Goal: Information Seeking & Learning: Learn about a topic

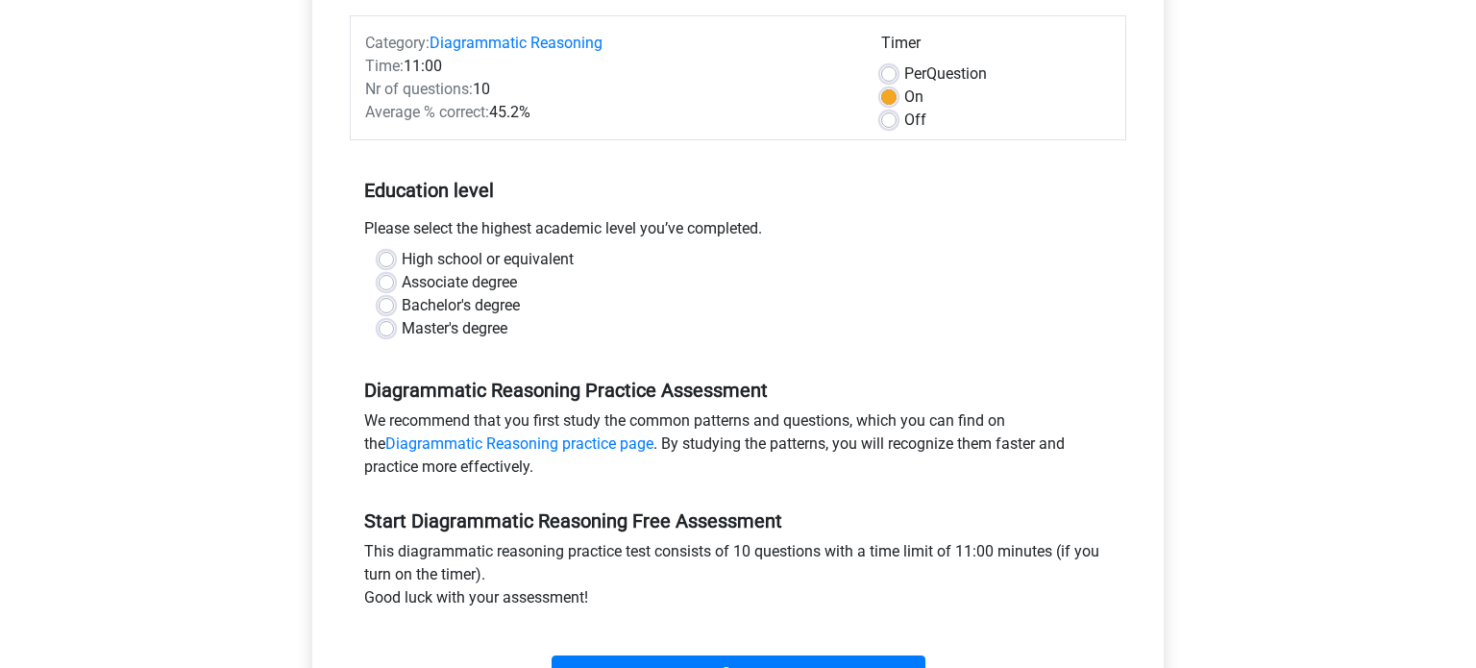
scroll to position [232, 0]
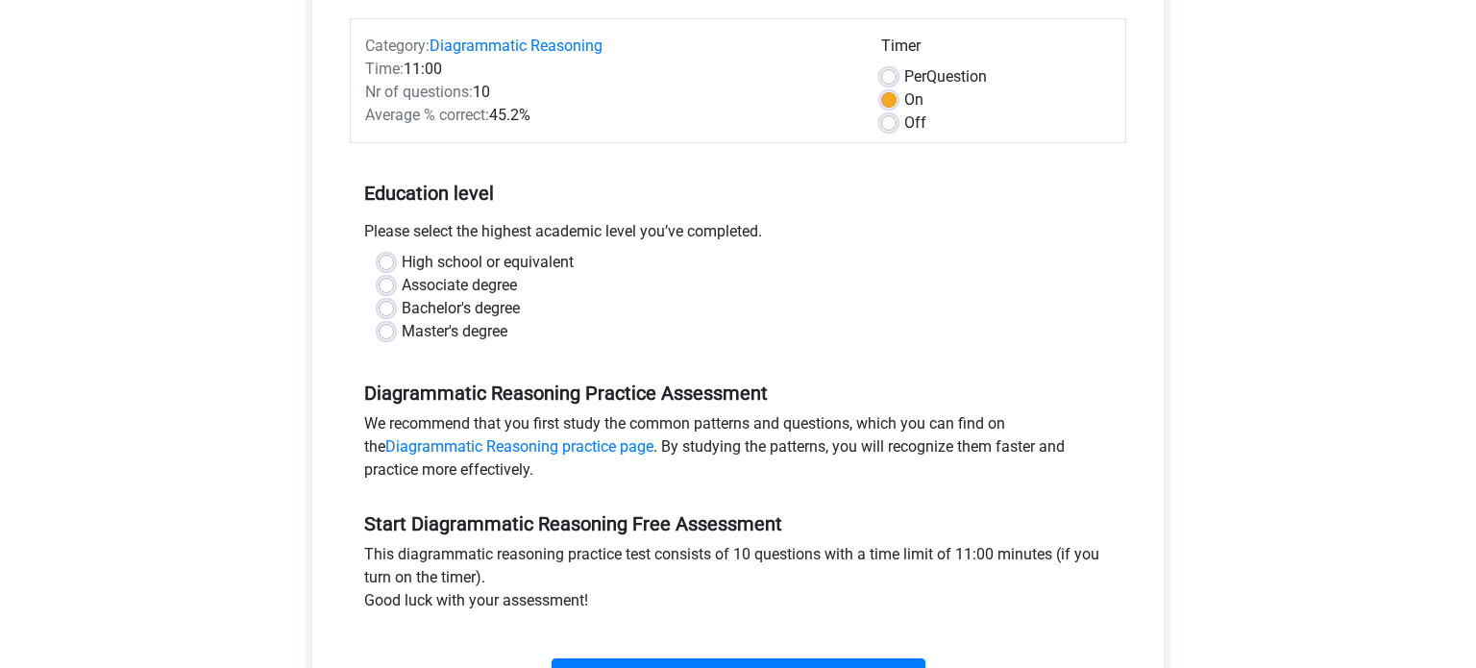
click at [402, 258] on label "High school or equivalent" at bounding box center [488, 262] width 172 height 23
click at [386, 258] on input "High school or equivalent" at bounding box center [386, 260] width 15 height 19
radio input "true"
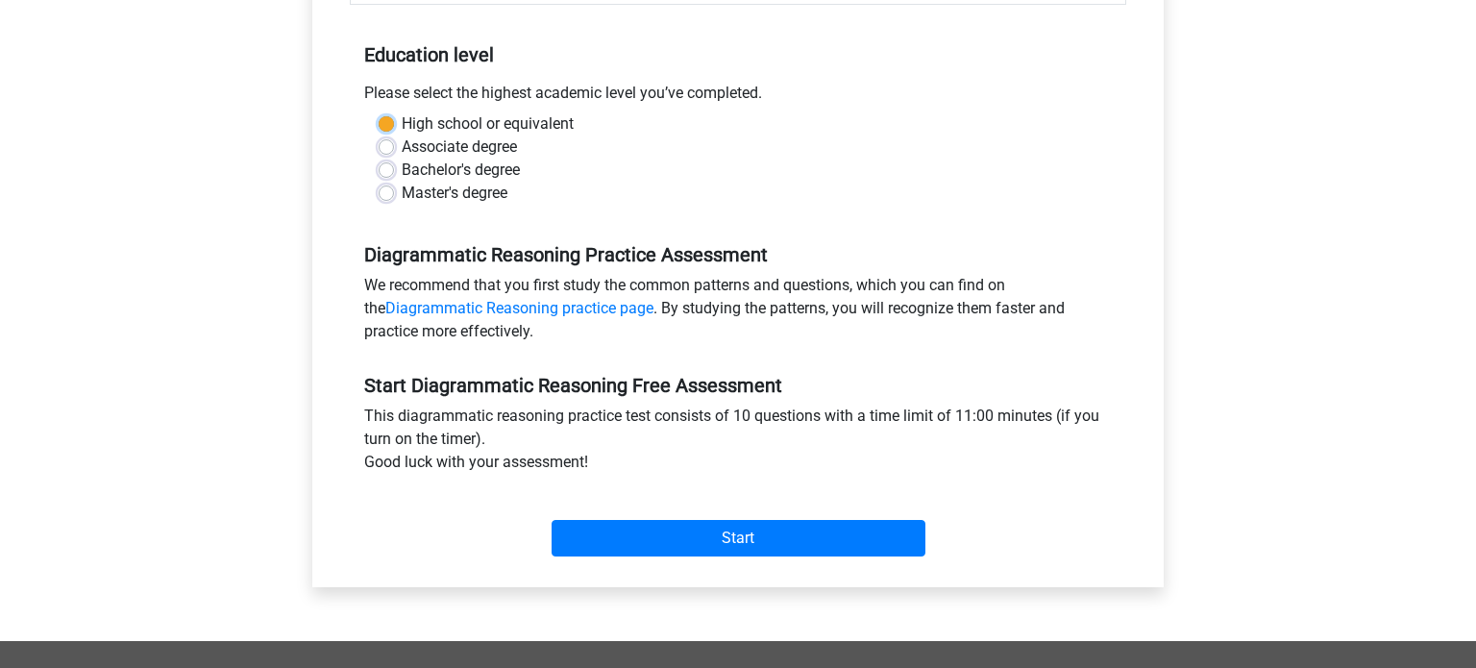
scroll to position [390, 0]
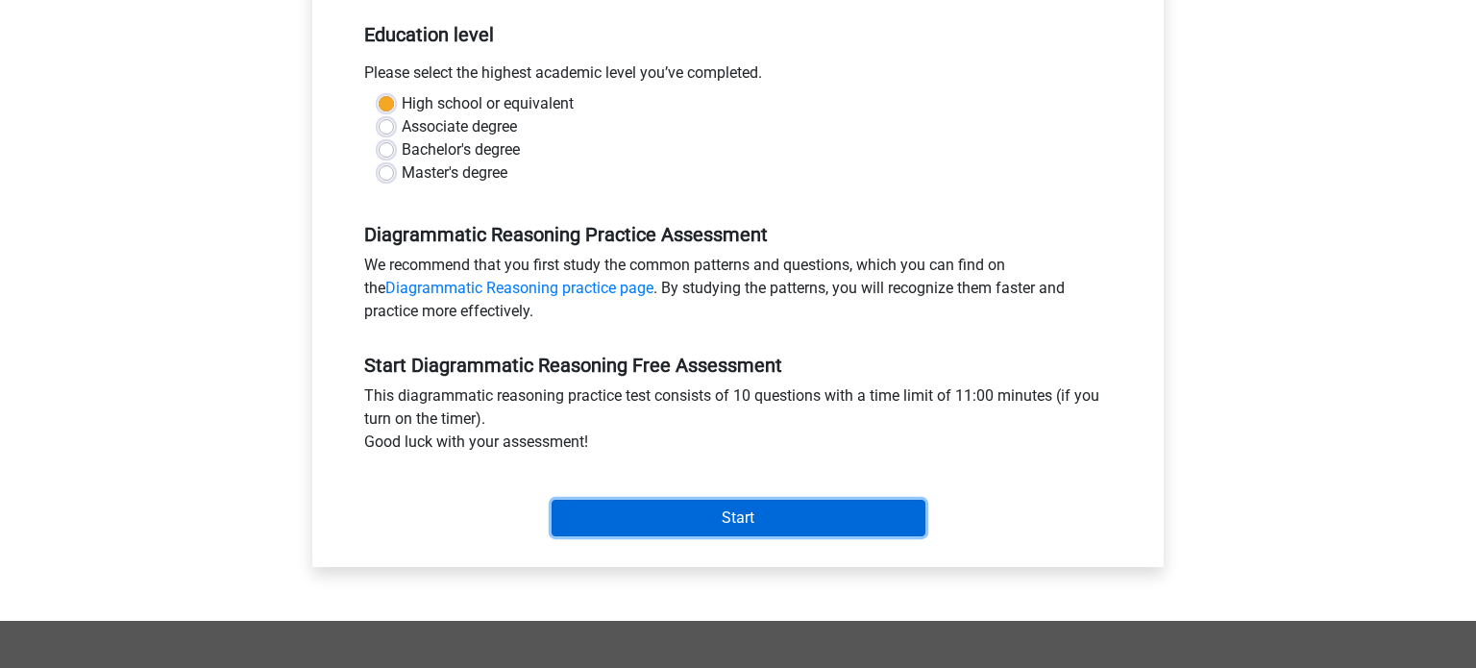
click at [757, 522] on input "Start" at bounding box center [739, 518] width 374 height 37
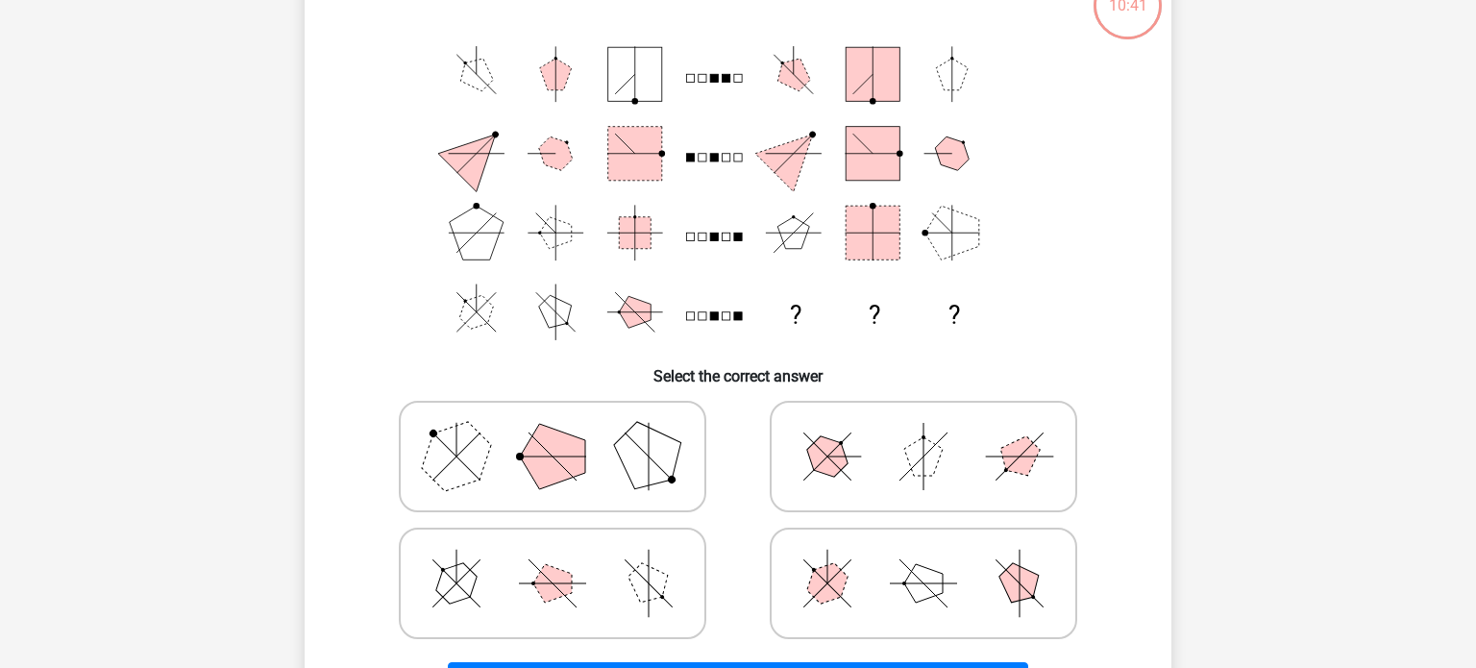
scroll to position [140, 0]
click at [578, 434] on icon at bounding box center [552, 458] width 288 height 96
click at [565, 434] on input "radio" at bounding box center [559, 428] width 12 height 12
radio input "true"
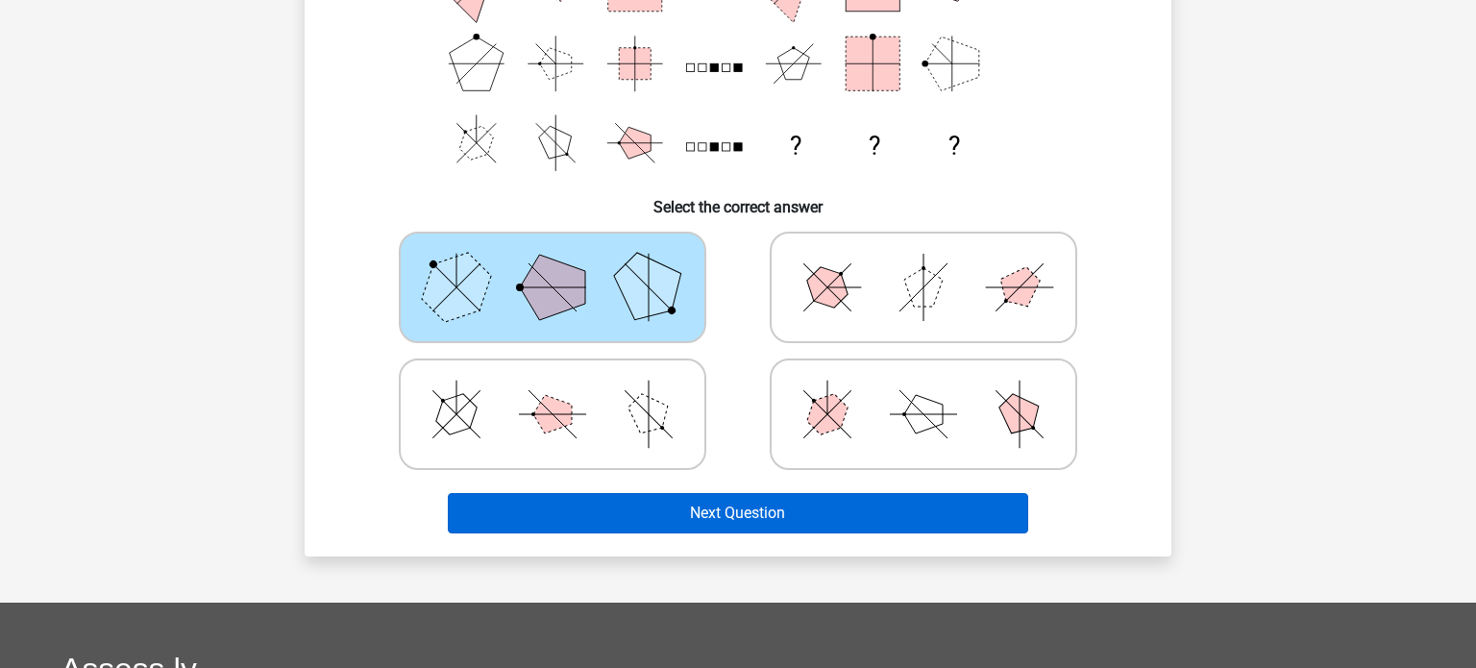
scroll to position [313, 0]
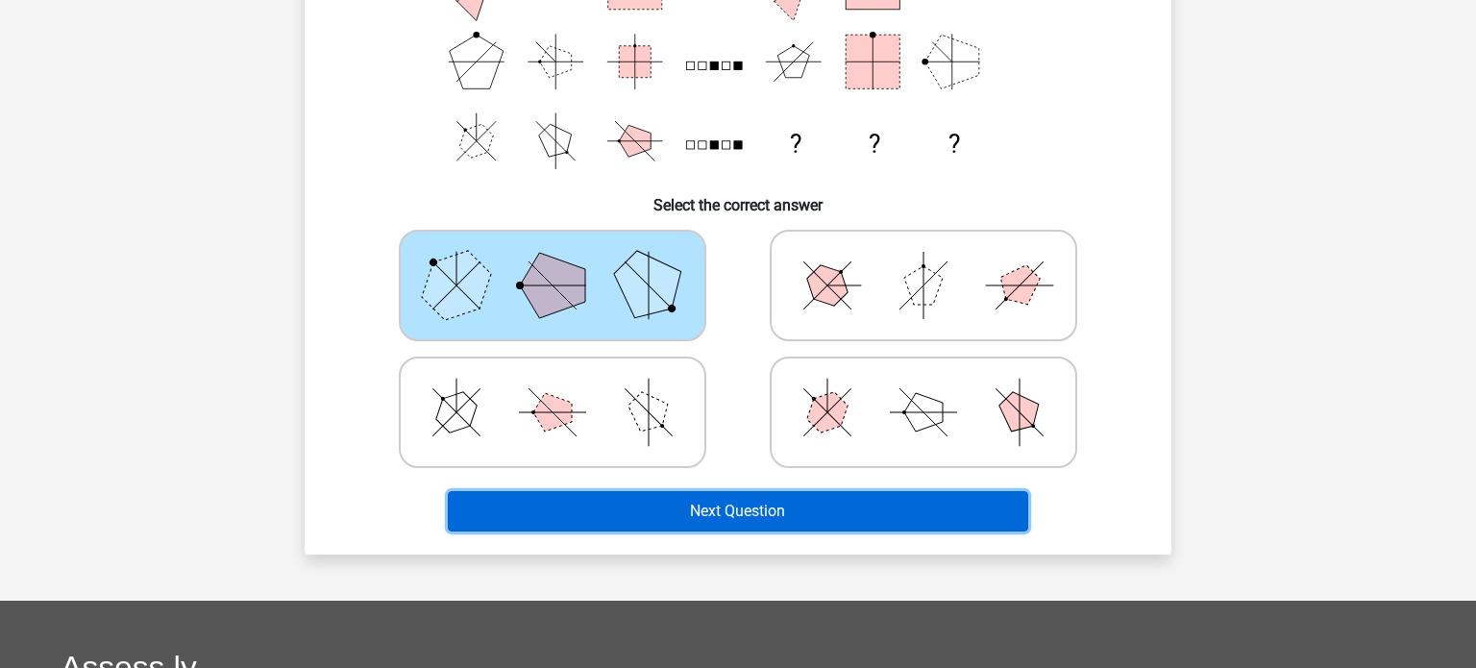
click at [648, 522] on button "Next Question" at bounding box center [738, 511] width 581 height 40
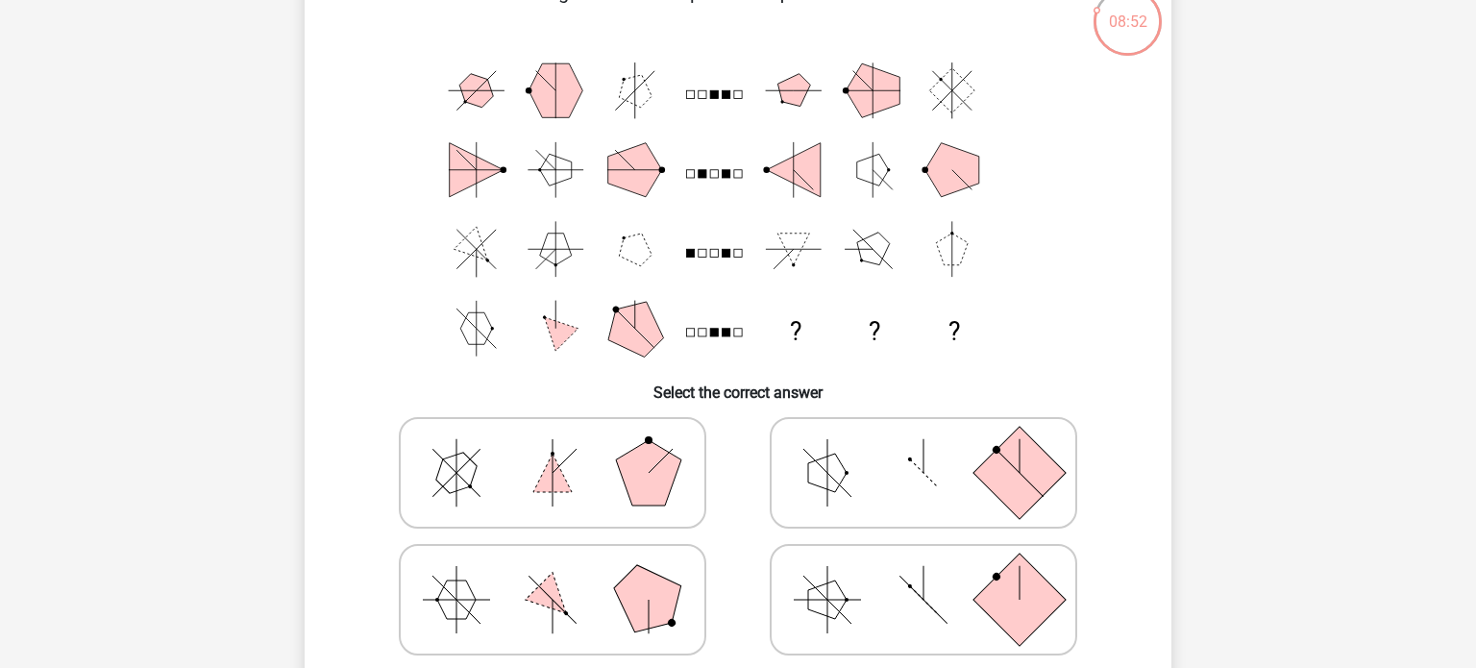
scroll to position [127, 0]
click at [908, 508] on icon at bounding box center [923, 472] width 288 height 96
click at [923, 448] on input "radio" at bounding box center [929, 441] width 12 height 12
radio input "true"
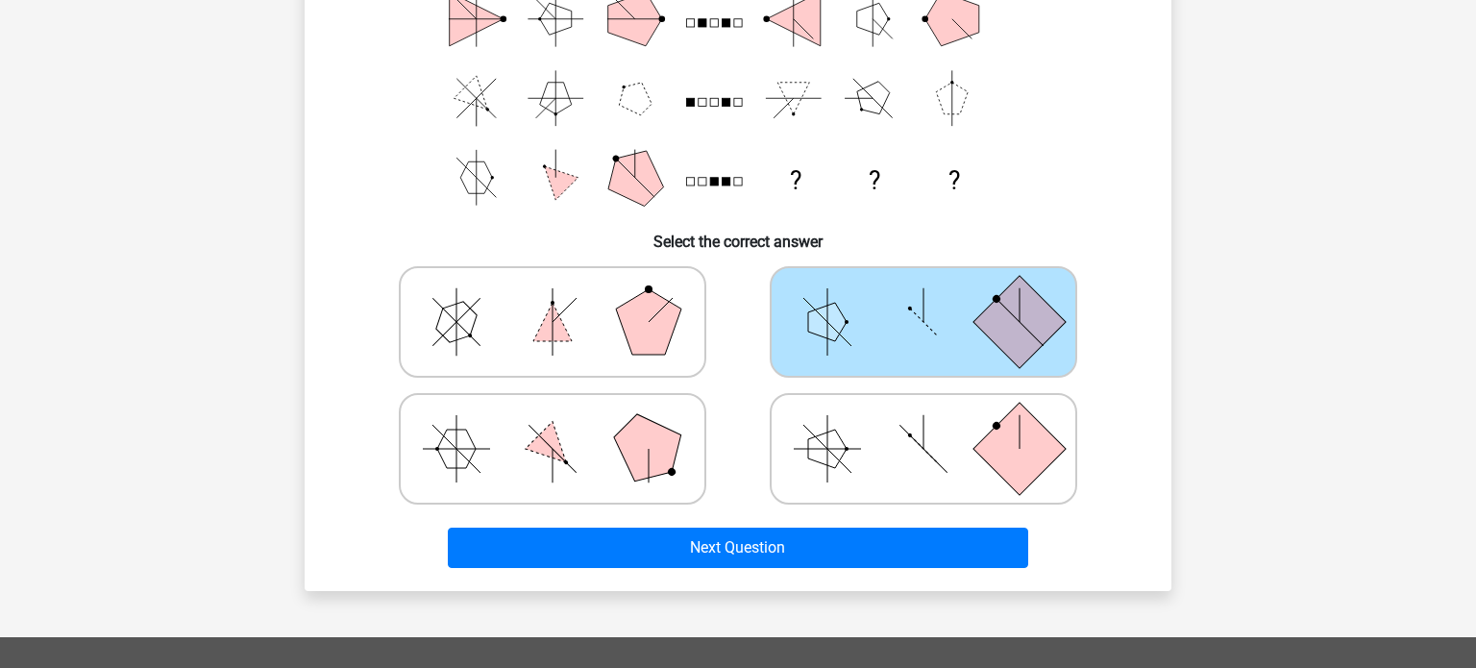
scroll to position [283, 0]
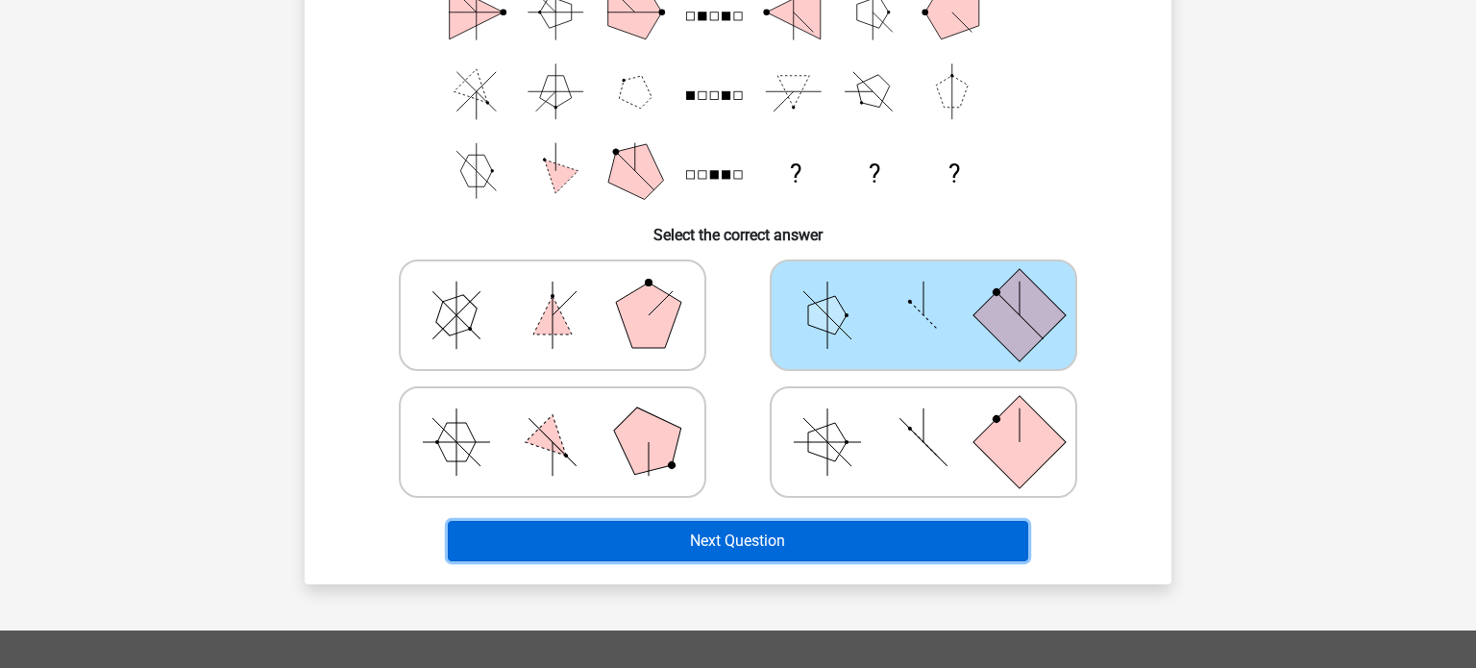
click at [877, 530] on button "Next Question" at bounding box center [738, 541] width 581 height 40
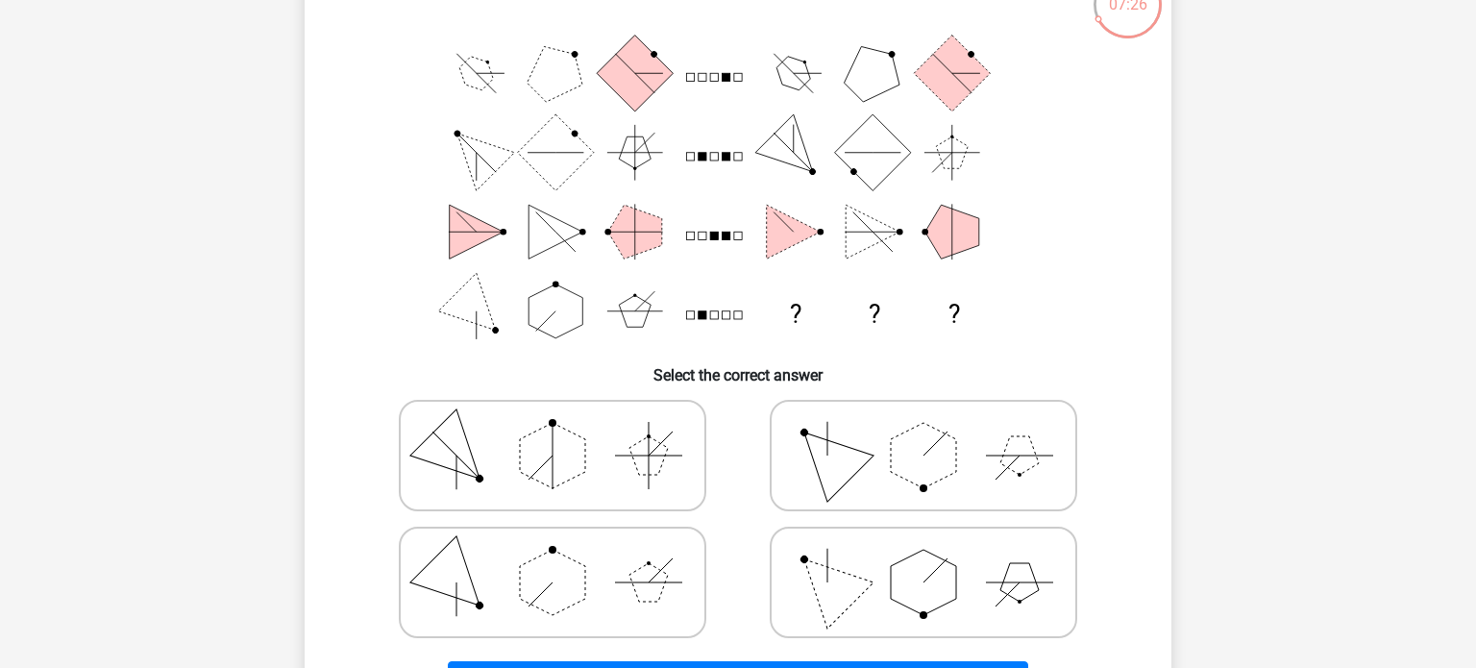
scroll to position [140, 0]
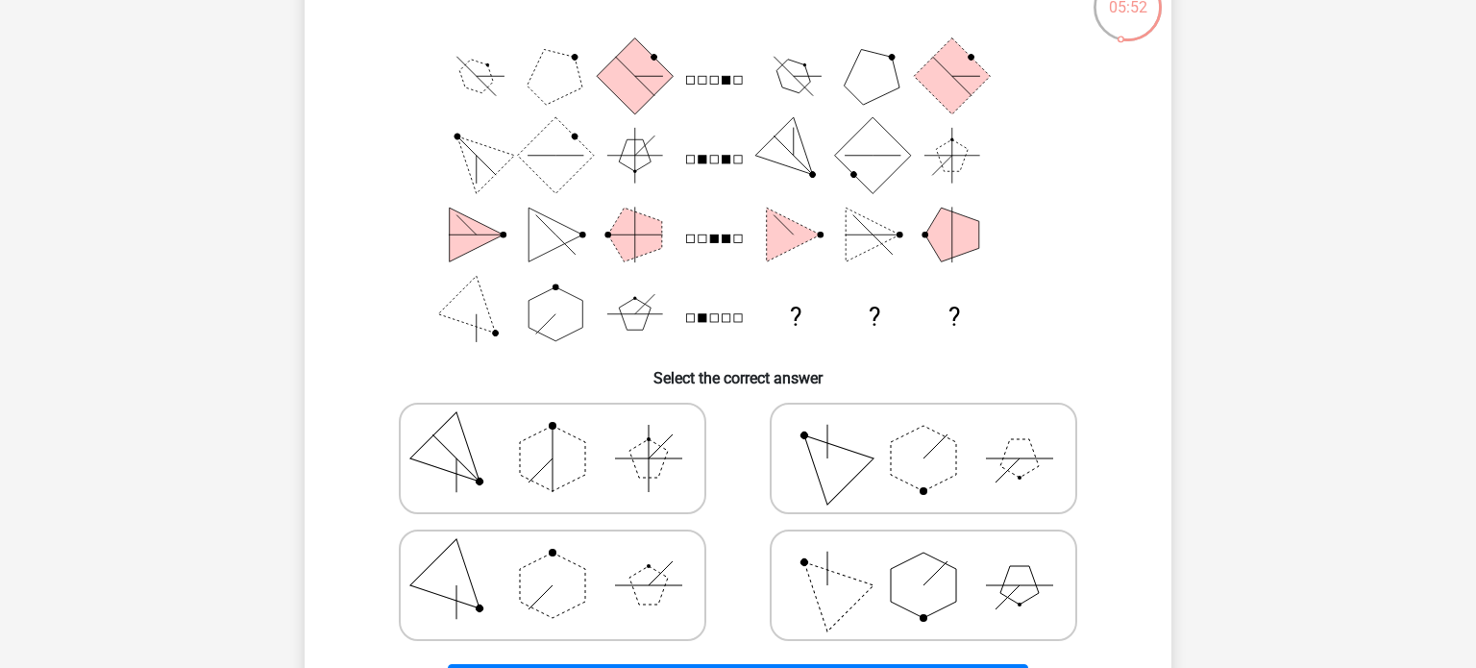
click at [577, 602] on polygon at bounding box center [552, 585] width 65 height 65
click at [565, 561] on input "radio" at bounding box center [559, 555] width 12 height 12
radio input "true"
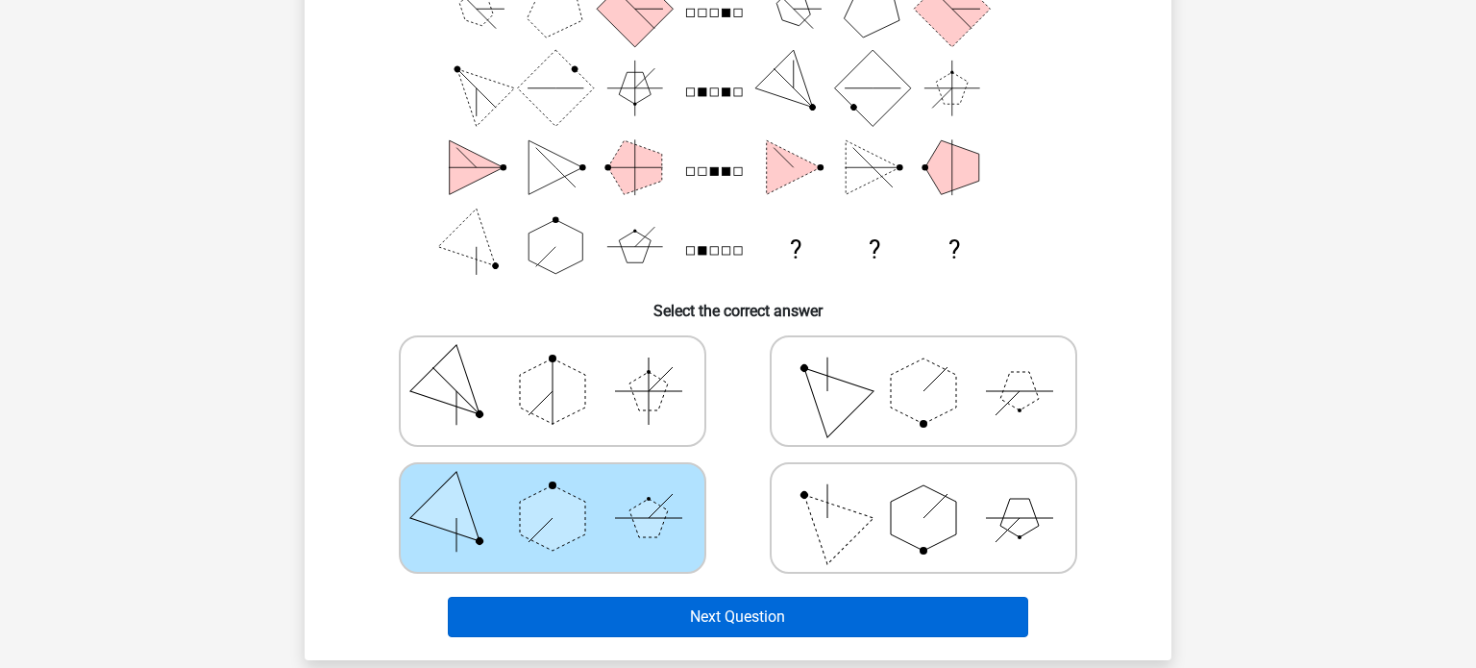
scroll to position [209, 0]
click at [787, 624] on button "Next Question" at bounding box center [738, 616] width 581 height 40
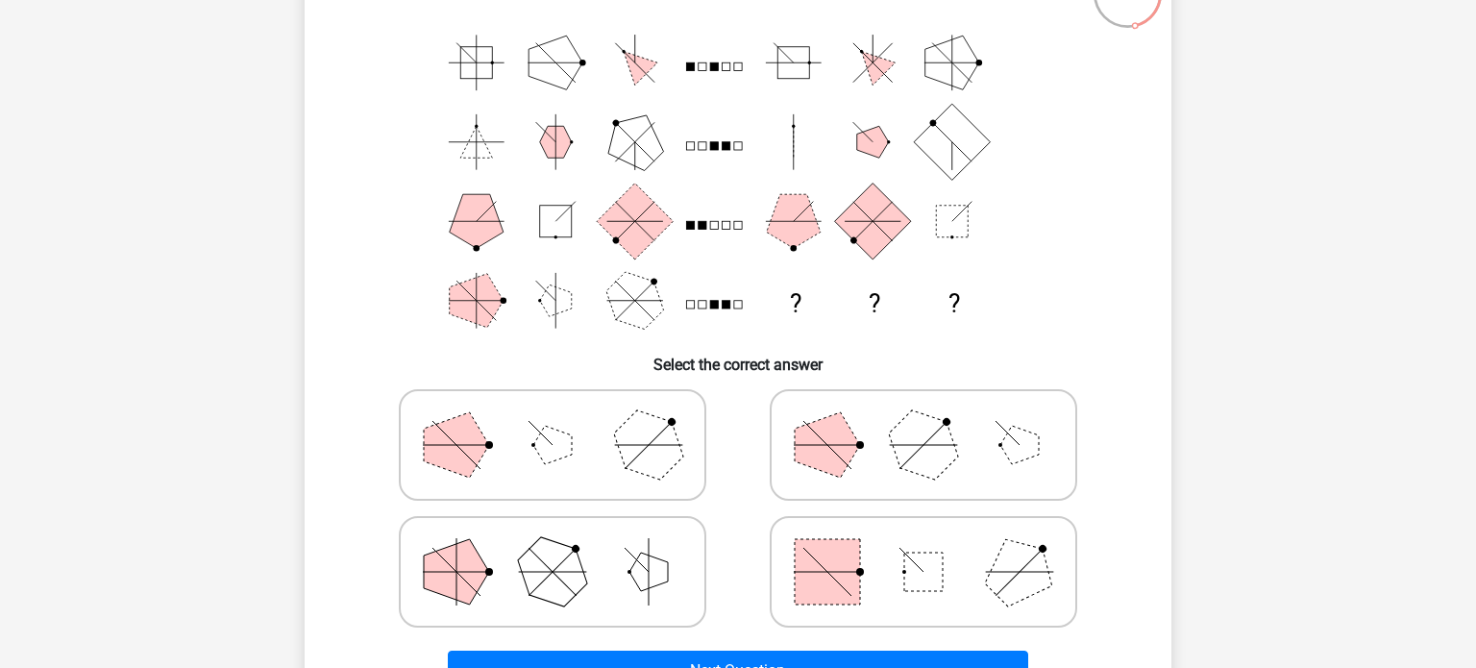
scroll to position [161, 0]
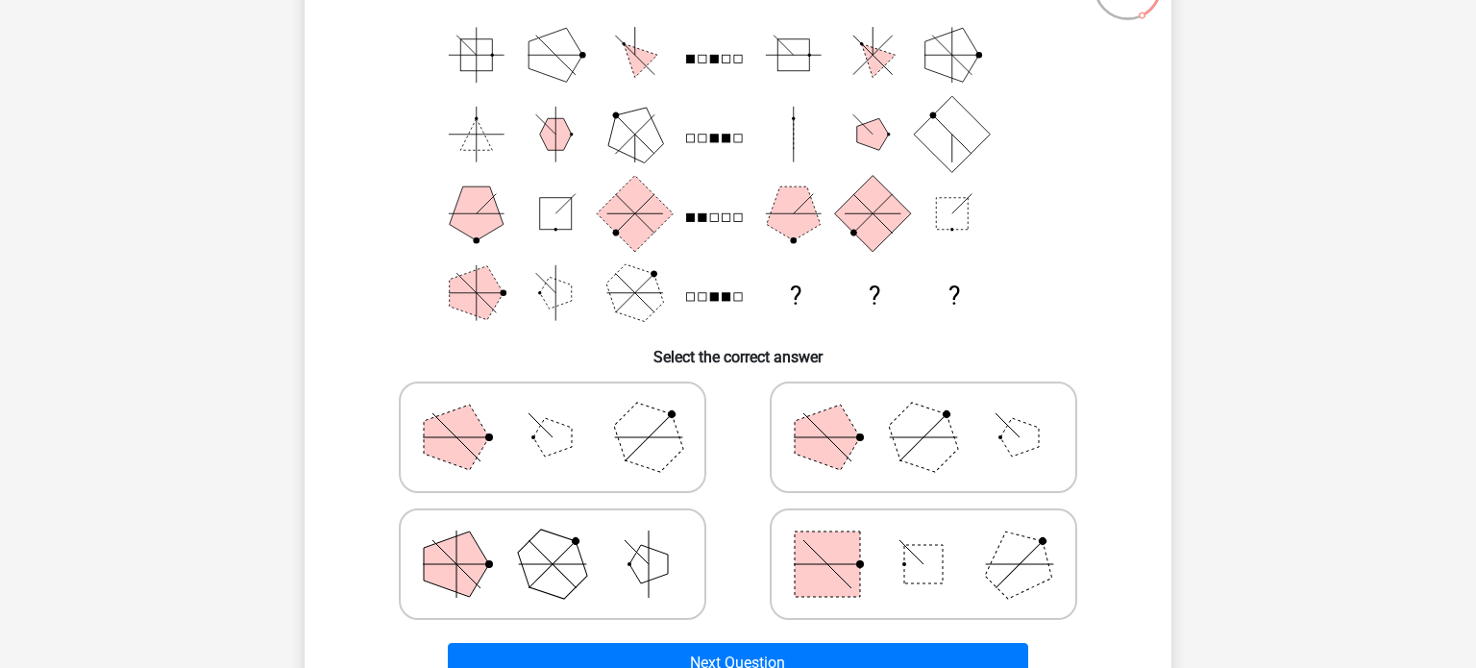
click at [949, 535] on icon at bounding box center [923, 564] width 288 height 96
click at [936, 535] on input "radio" at bounding box center [929, 534] width 12 height 12
radio input "true"
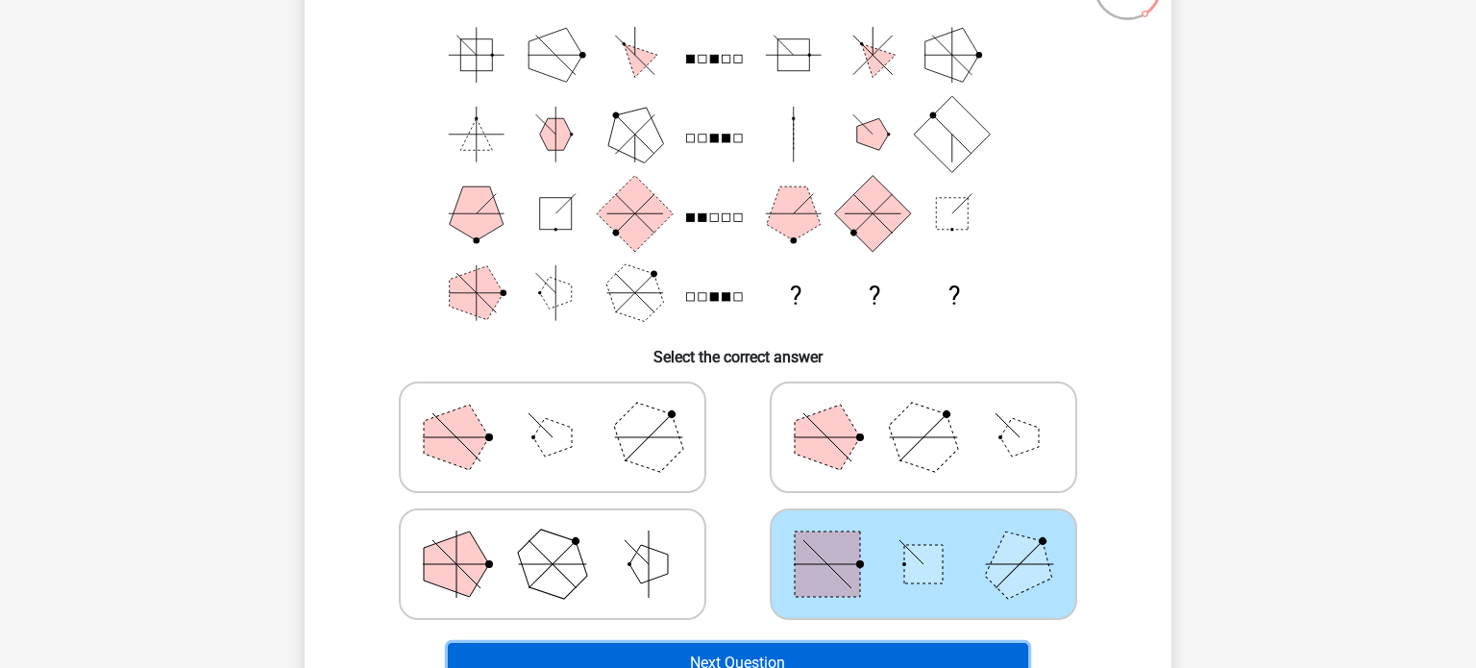
click at [769, 655] on button "Next Question" at bounding box center [738, 663] width 581 height 40
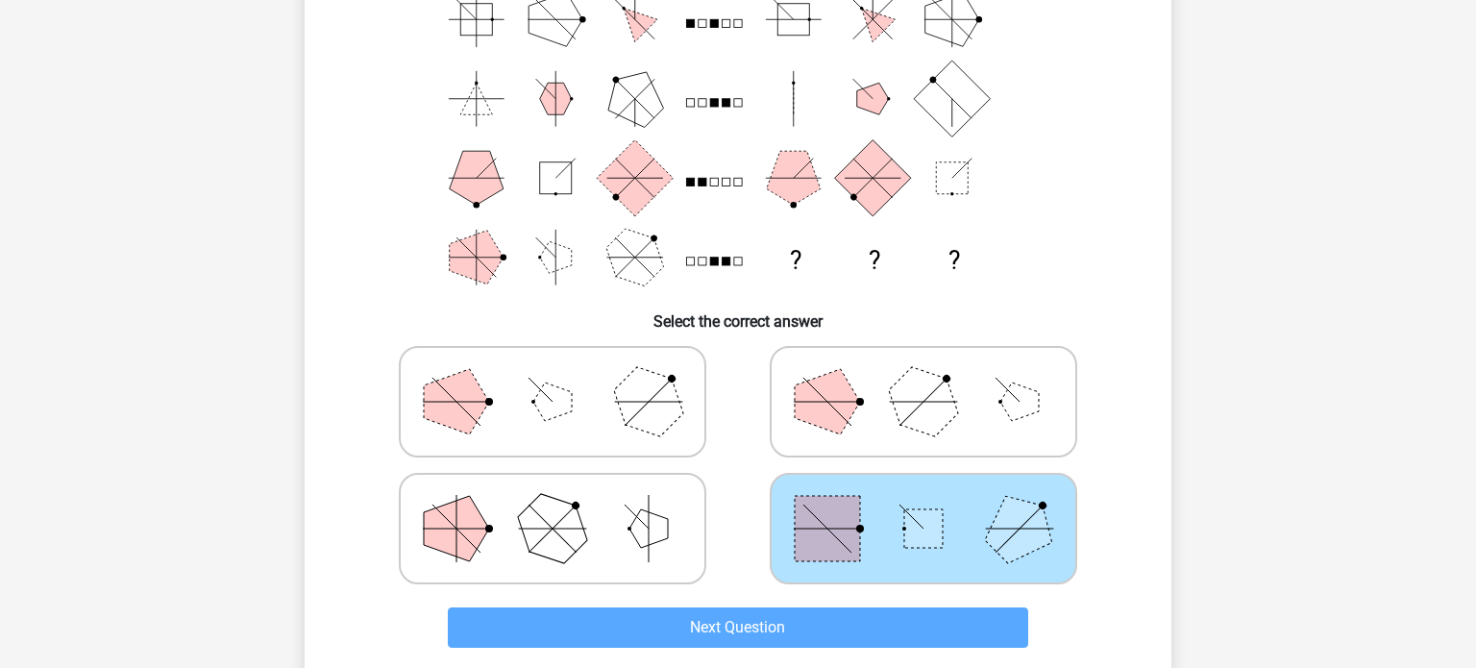
scroll to position [198, 0]
click at [815, 556] on rect at bounding box center [827, 527] width 65 height 65
click at [923, 504] on input "radio" at bounding box center [929, 497] width 12 height 12
click at [839, 488] on icon at bounding box center [923, 528] width 288 height 96
click at [923, 491] on input "radio" at bounding box center [929, 497] width 12 height 12
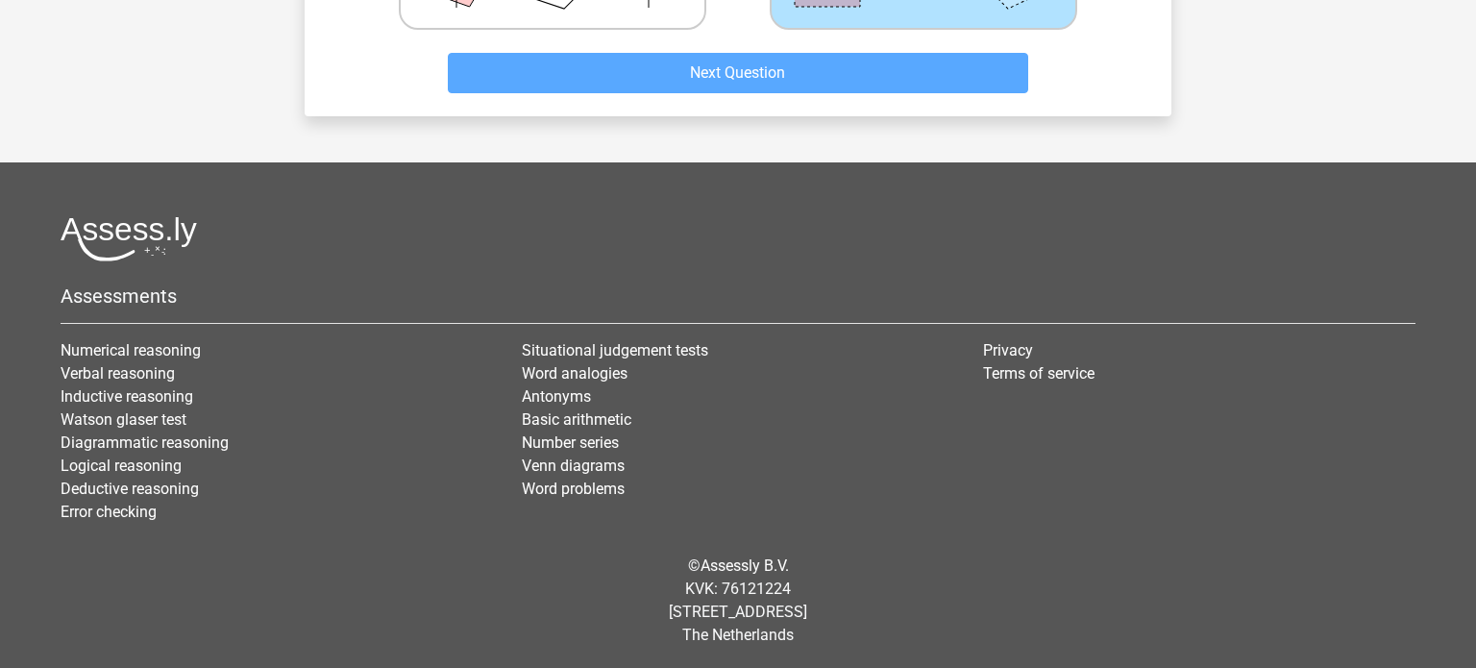
scroll to position [0, 0]
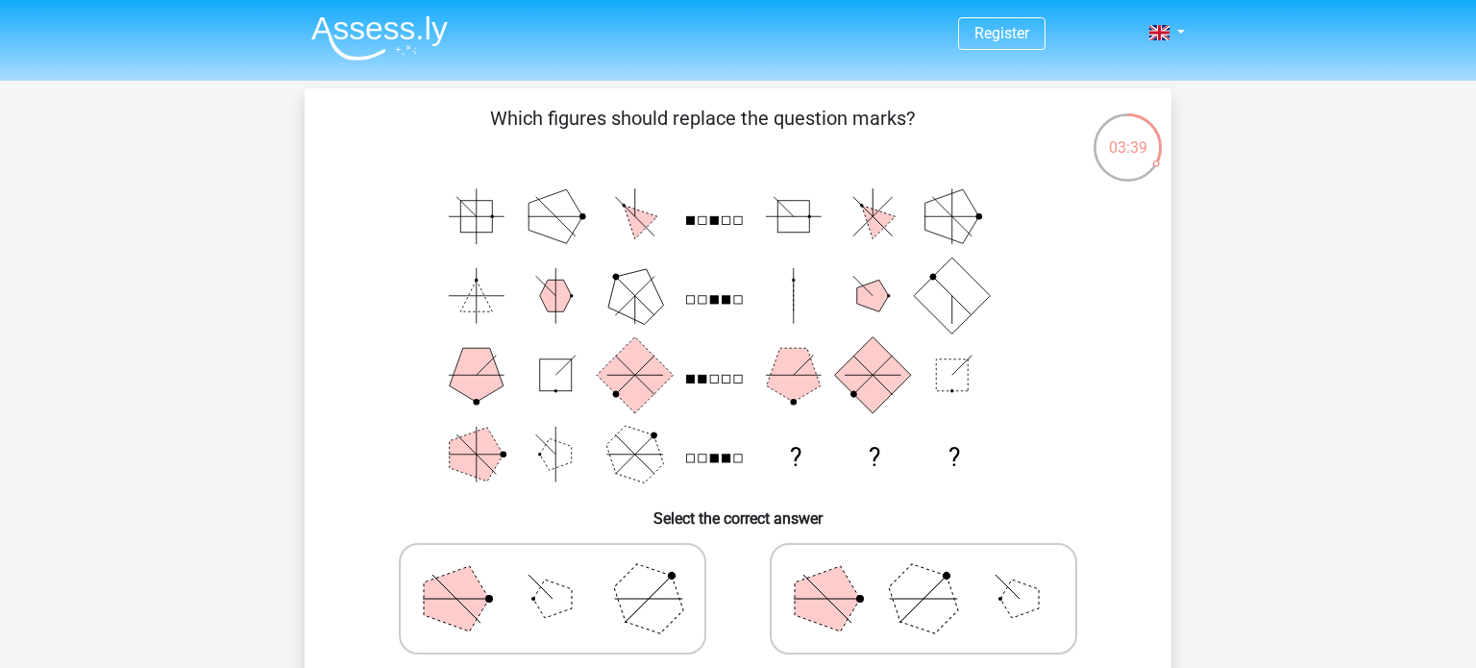
click at [1146, 165] on div "03:39" at bounding box center [1128, 132] width 72 height 72
click at [904, 569] on icon at bounding box center [923, 599] width 288 height 96
click at [923, 569] on input "radio" at bounding box center [929, 568] width 12 height 12
radio input "true"
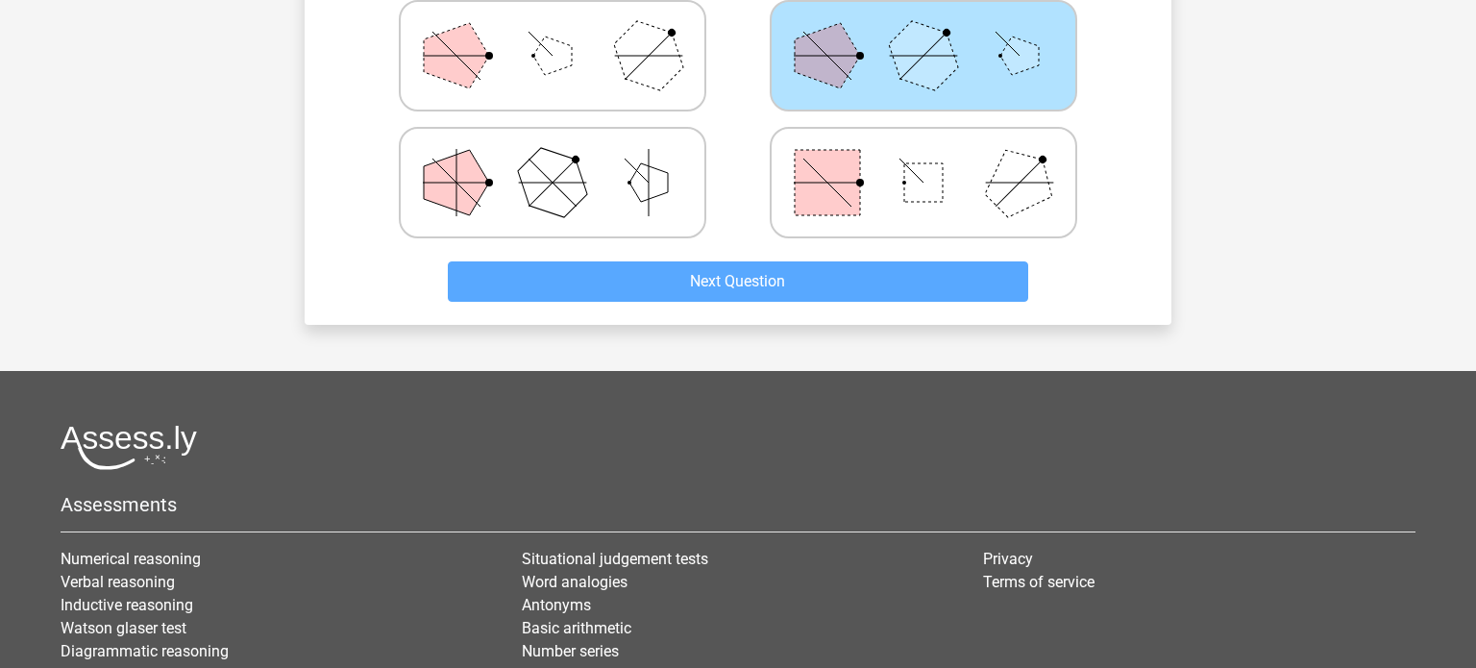
scroll to position [542, 0]
click at [954, 166] on icon at bounding box center [923, 183] width 288 height 96
click at [936, 160] on input "radio" at bounding box center [929, 153] width 12 height 12
radio input "true"
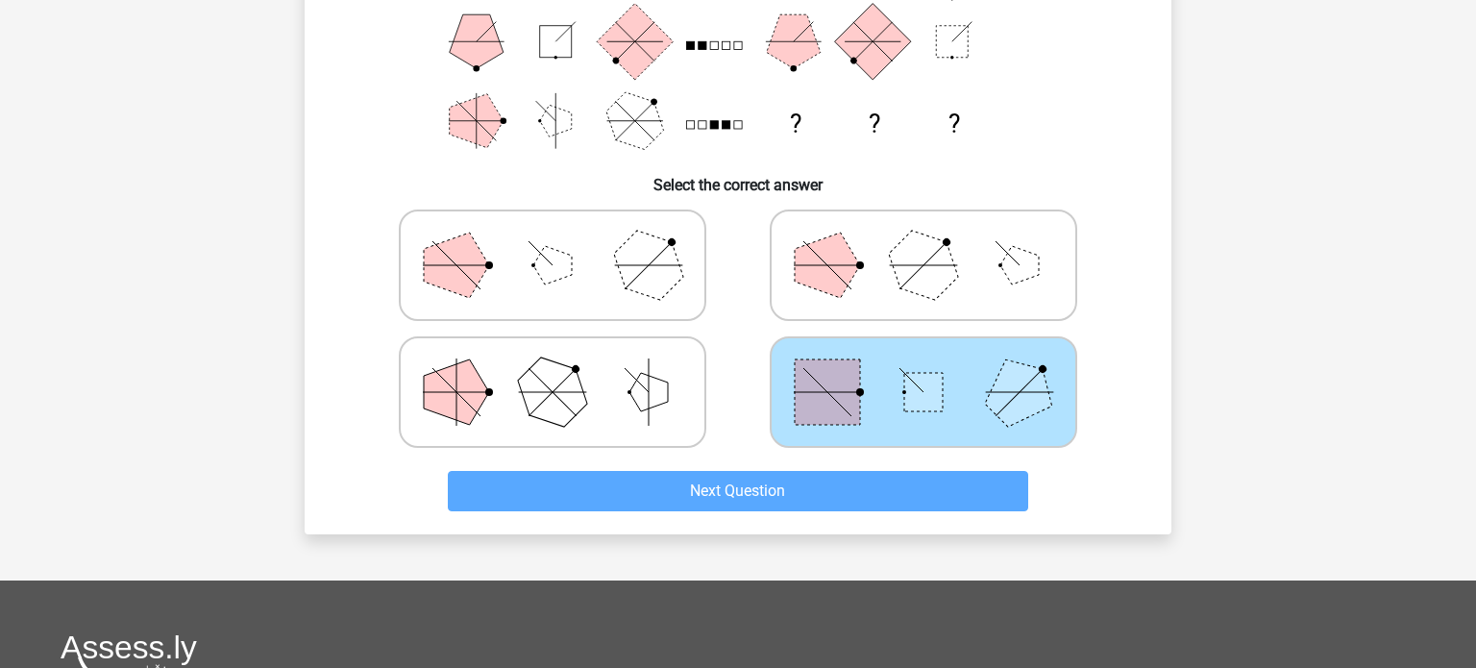
scroll to position [336, 0]
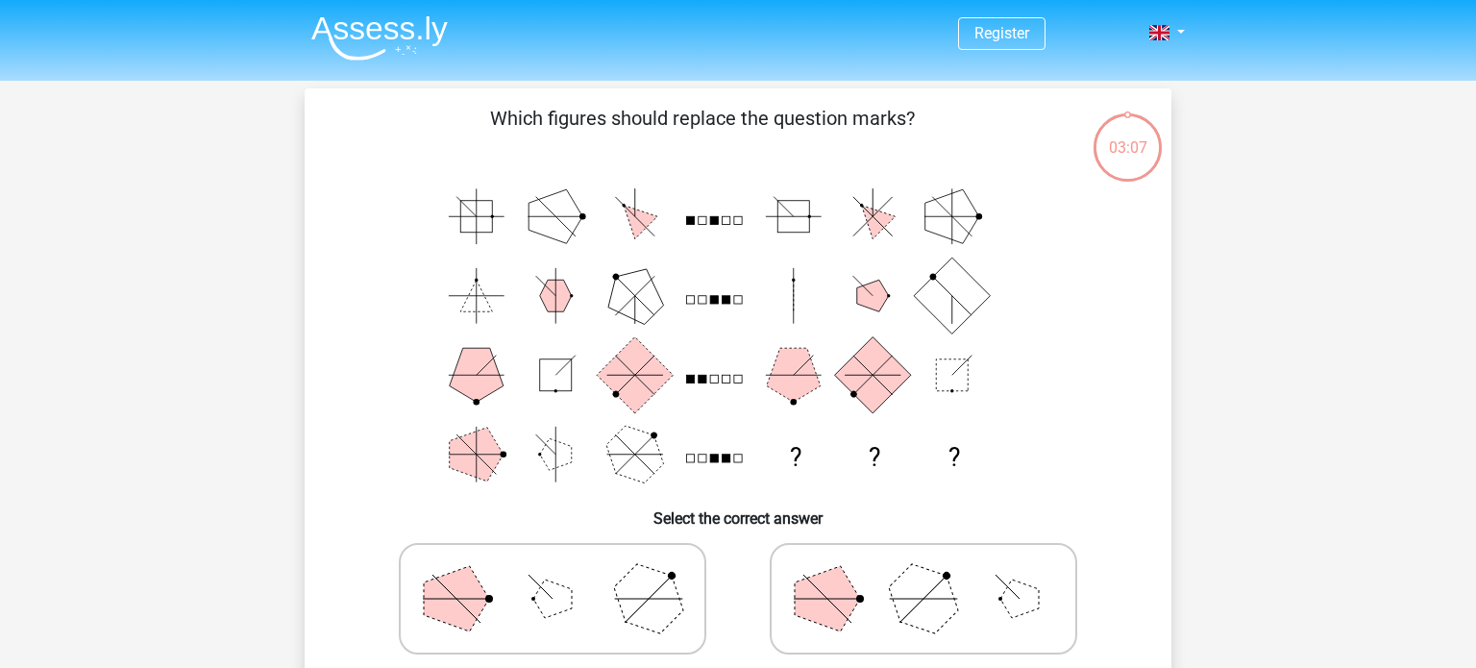
scroll to position [603, 0]
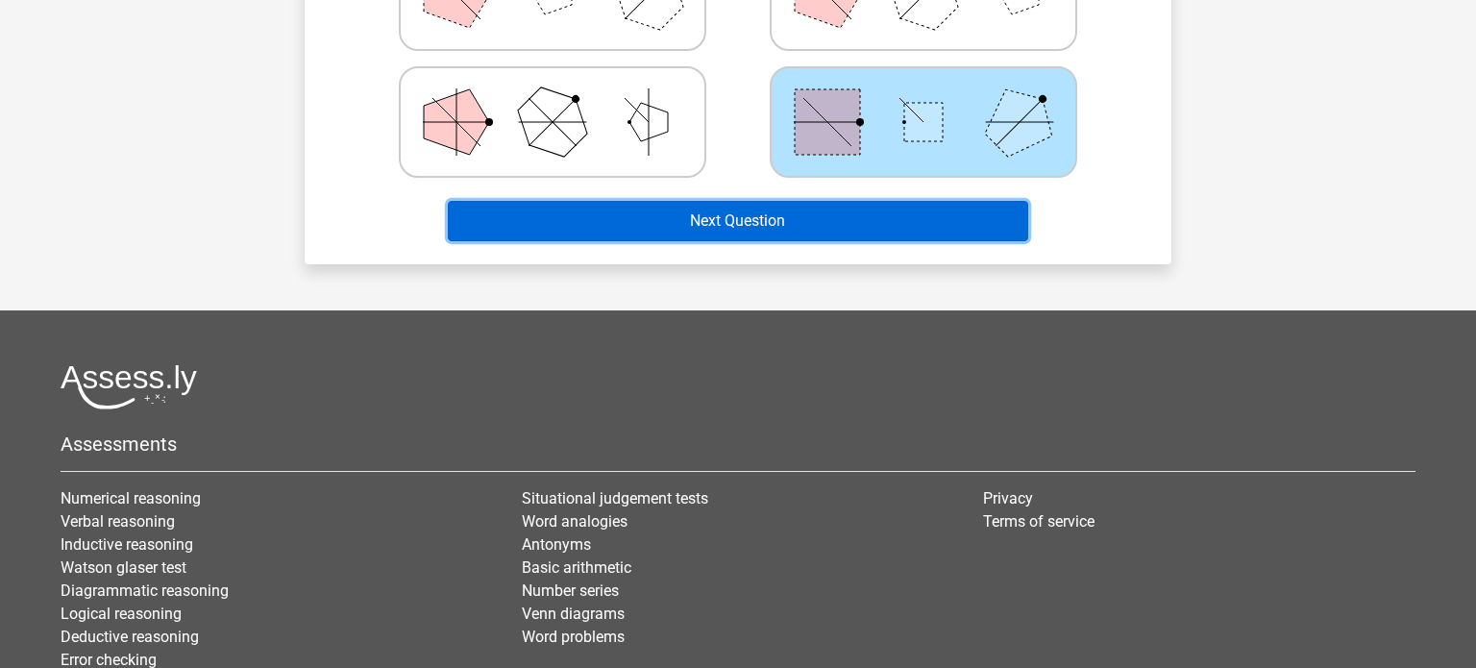
click at [805, 204] on button "Next Question" at bounding box center [738, 221] width 581 height 40
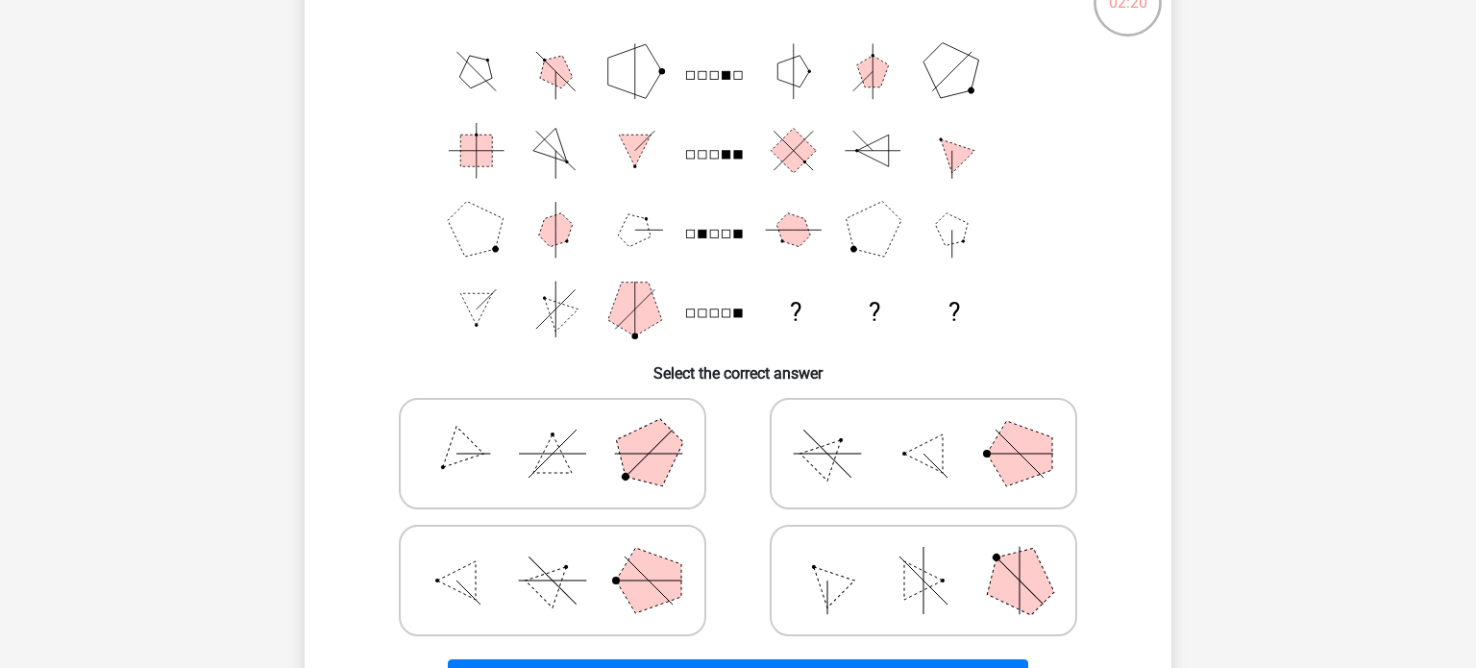
scroll to position [165, 0]
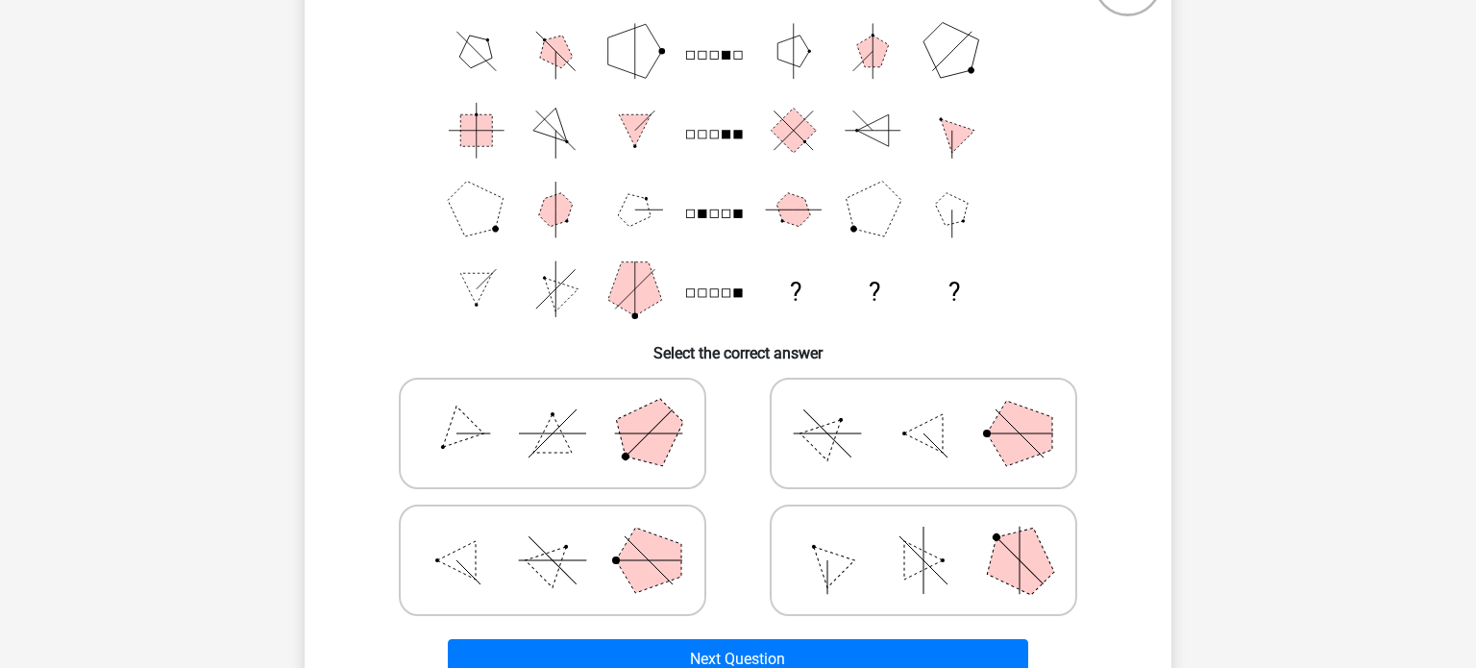
click at [961, 558] on icon at bounding box center [923, 560] width 288 height 96
click at [936, 536] on input "radio" at bounding box center [929, 530] width 12 height 12
radio input "true"
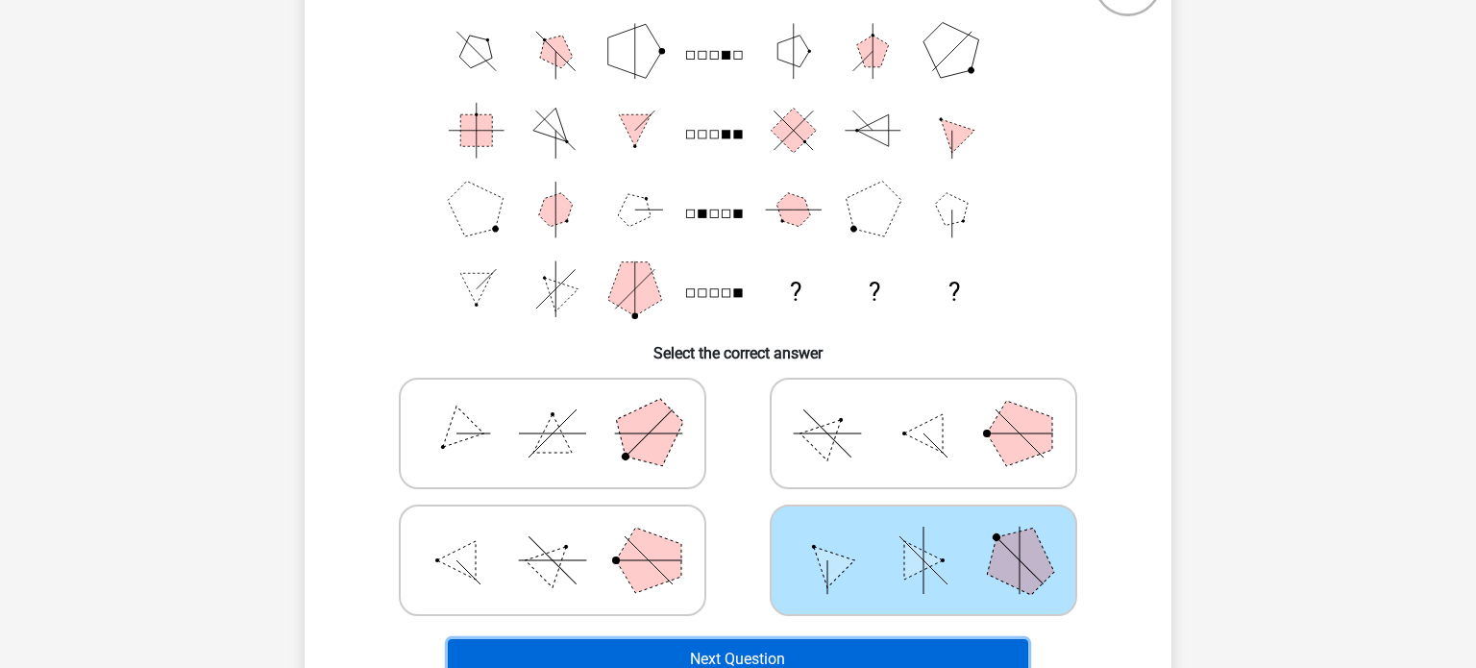
click at [867, 650] on button "Next Question" at bounding box center [738, 659] width 581 height 40
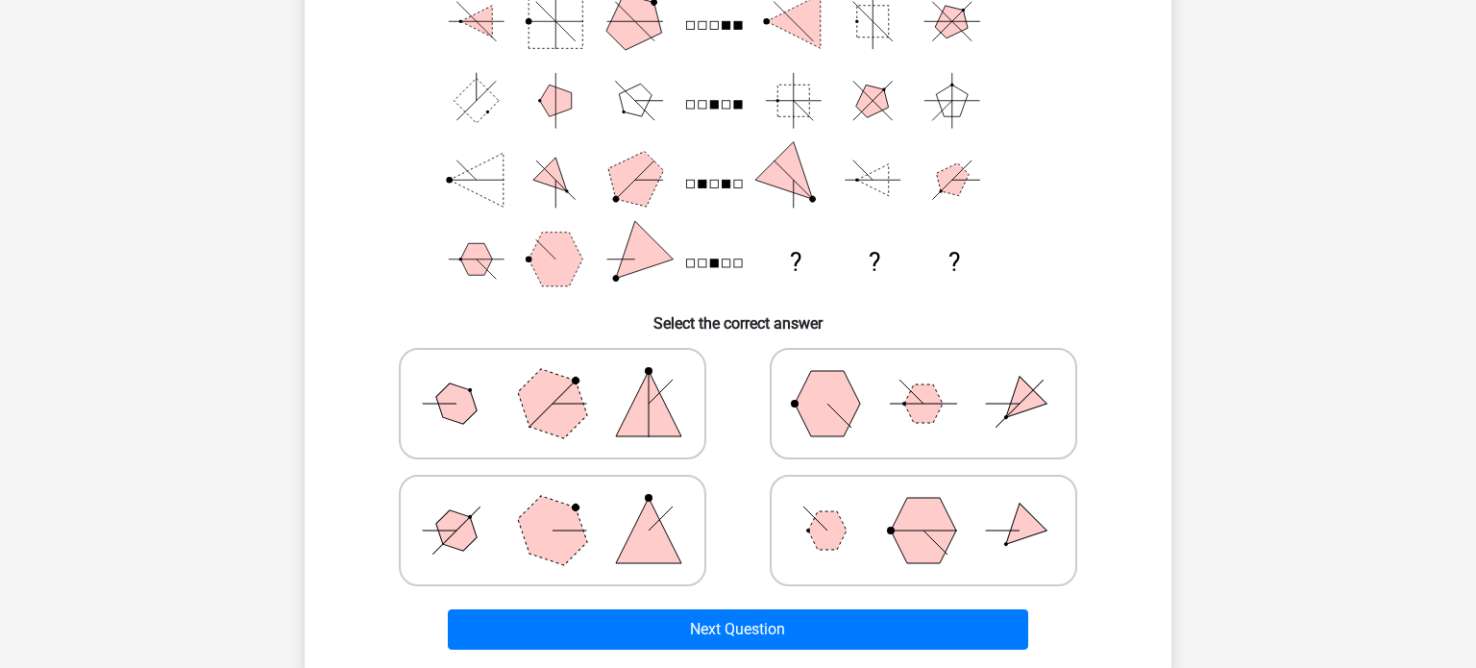
scroll to position [196, 0]
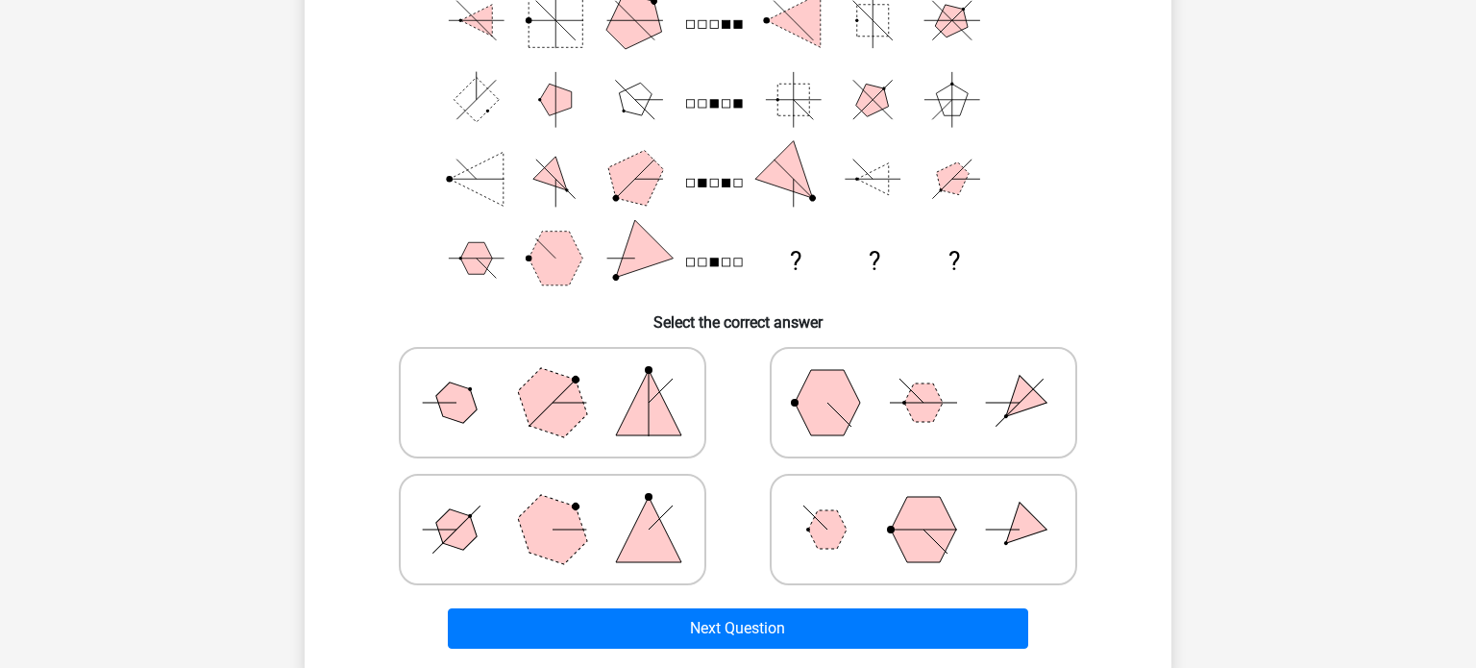
click at [631, 422] on polygon at bounding box center [648, 402] width 65 height 65
click at [565, 379] on input "radio" at bounding box center [559, 372] width 12 height 12
radio input "true"
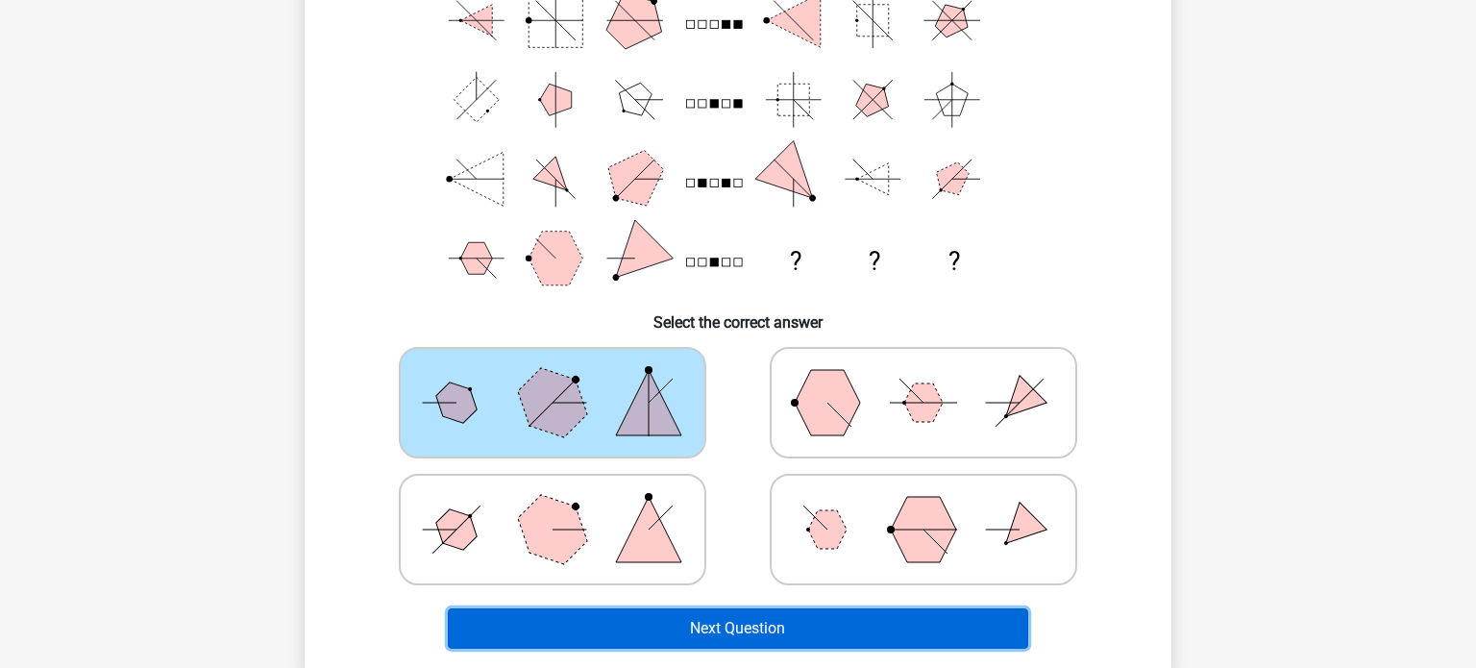
click at [724, 629] on button "Next Question" at bounding box center [738, 628] width 581 height 40
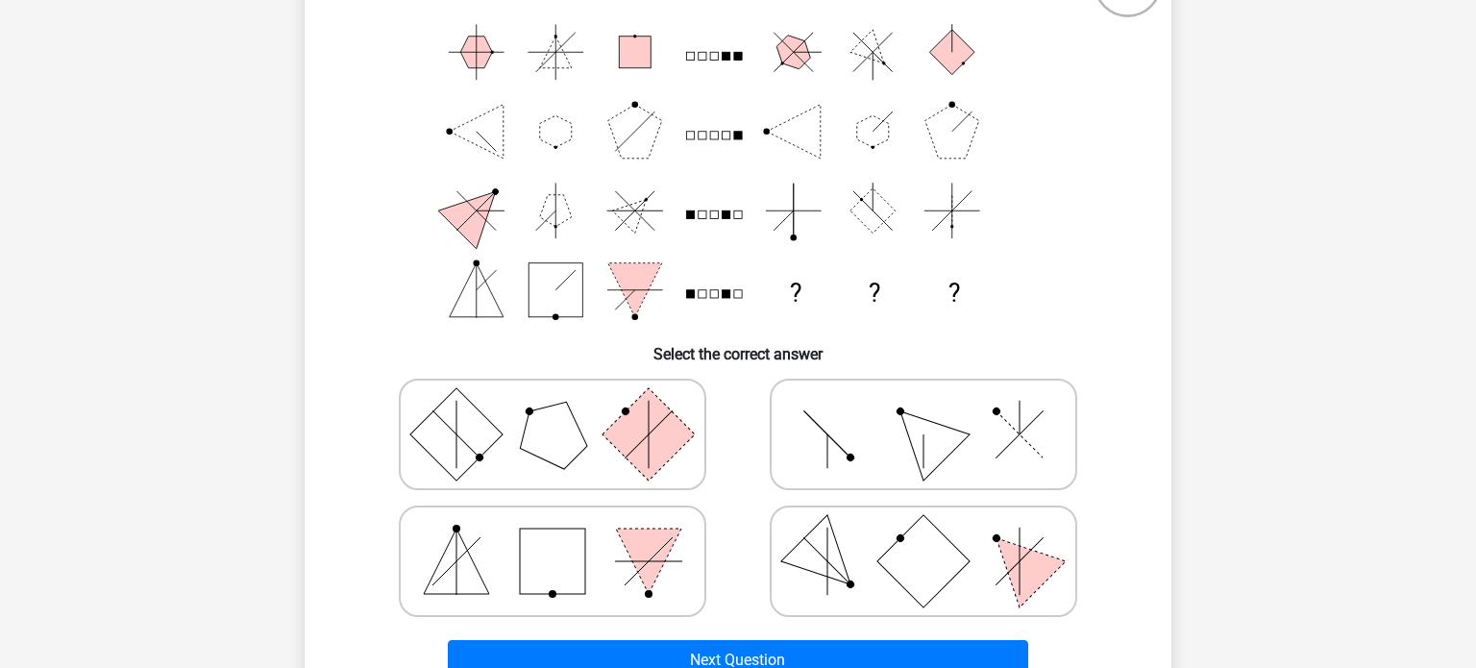
scroll to position [162, 0]
click at [898, 559] on rect at bounding box center [923, 563] width 92 height 92
click at [923, 539] on input "radio" at bounding box center [929, 533] width 12 height 12
radio input "true"
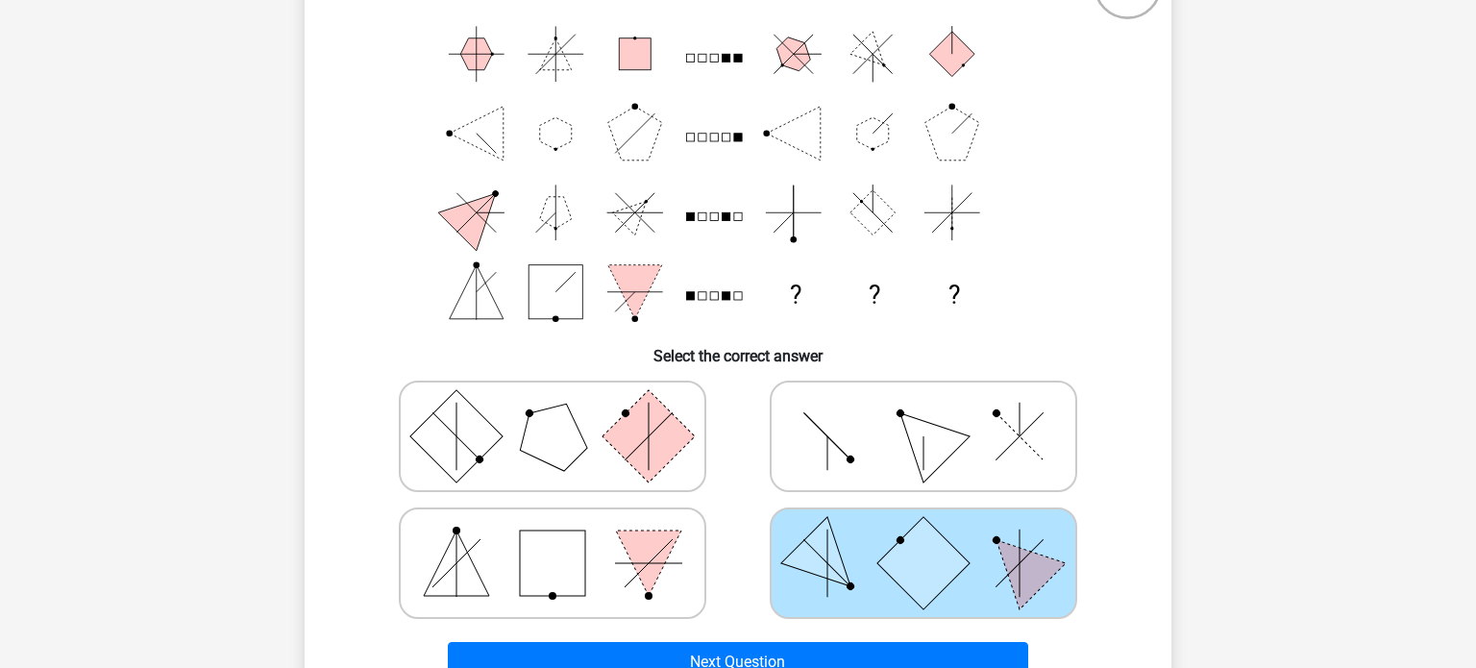
scroll to position [209, 0]
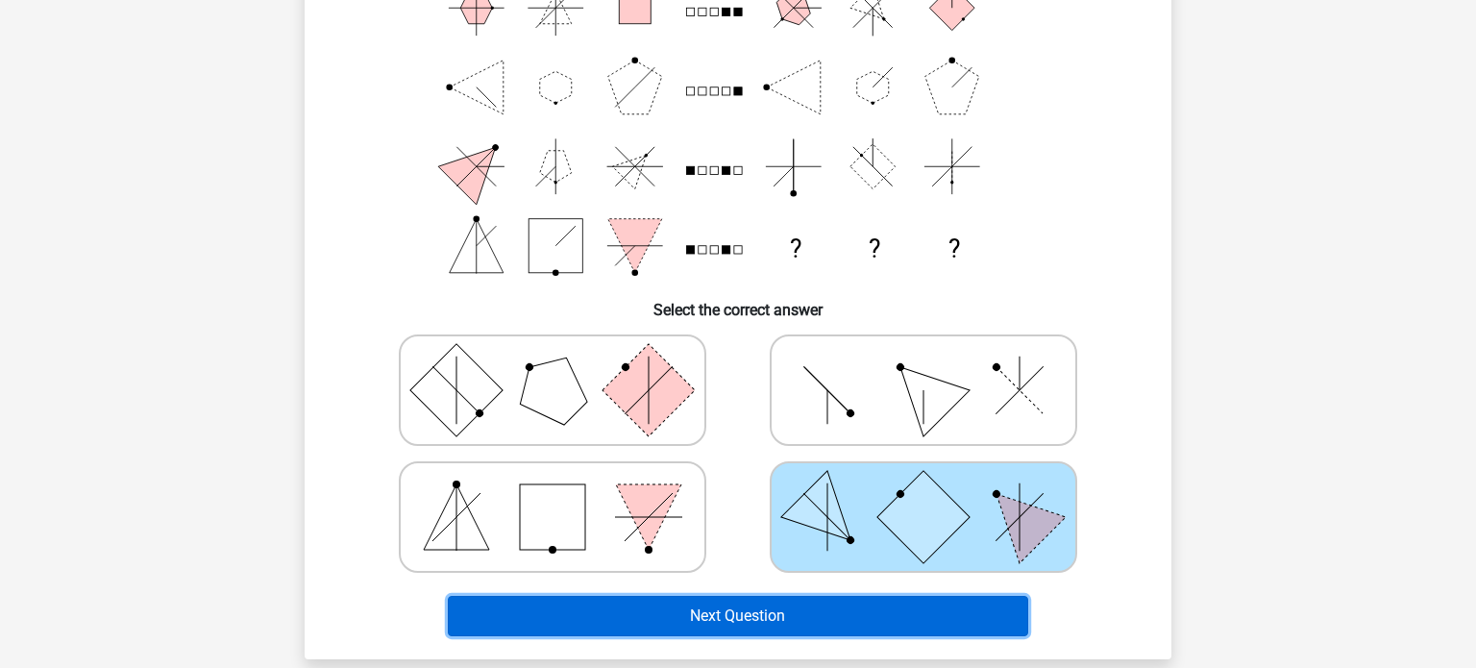
click at [659, 618] on button "Next Question" at bounding box center [738, 616] width 581 height 40
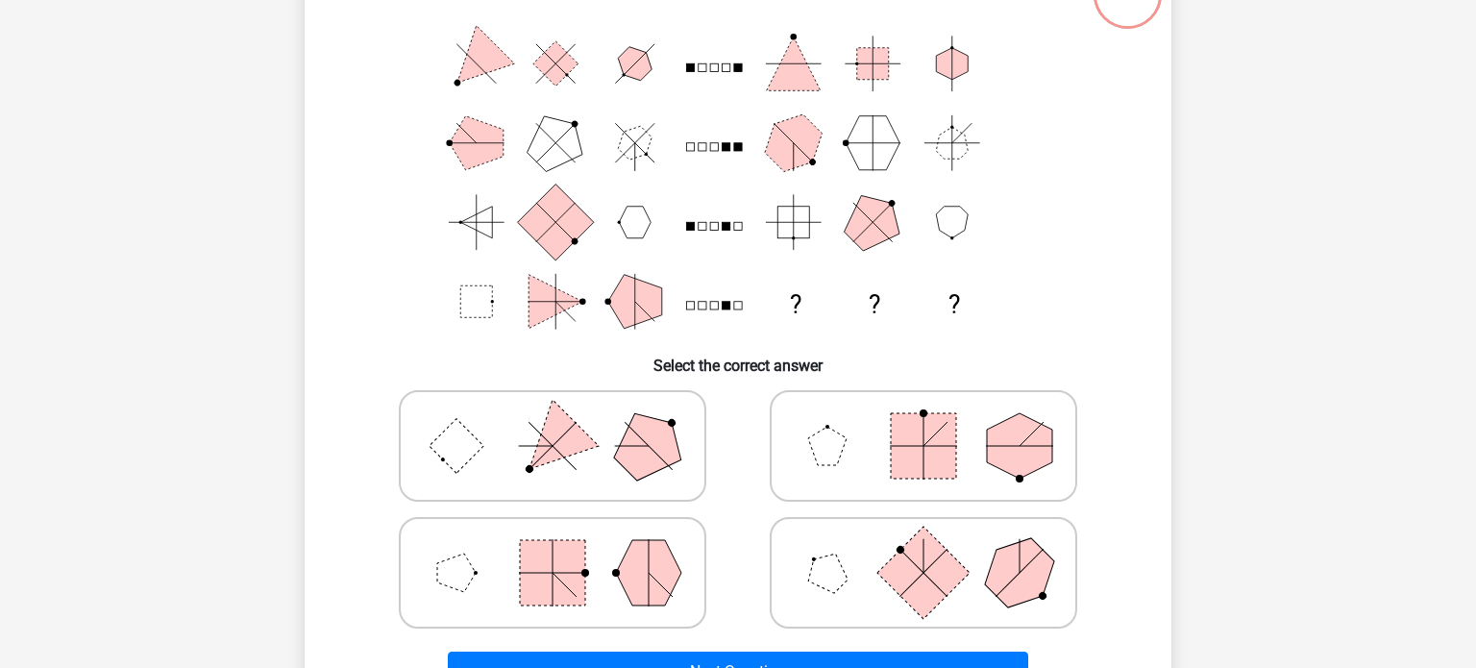
scroll to position [88, 0]
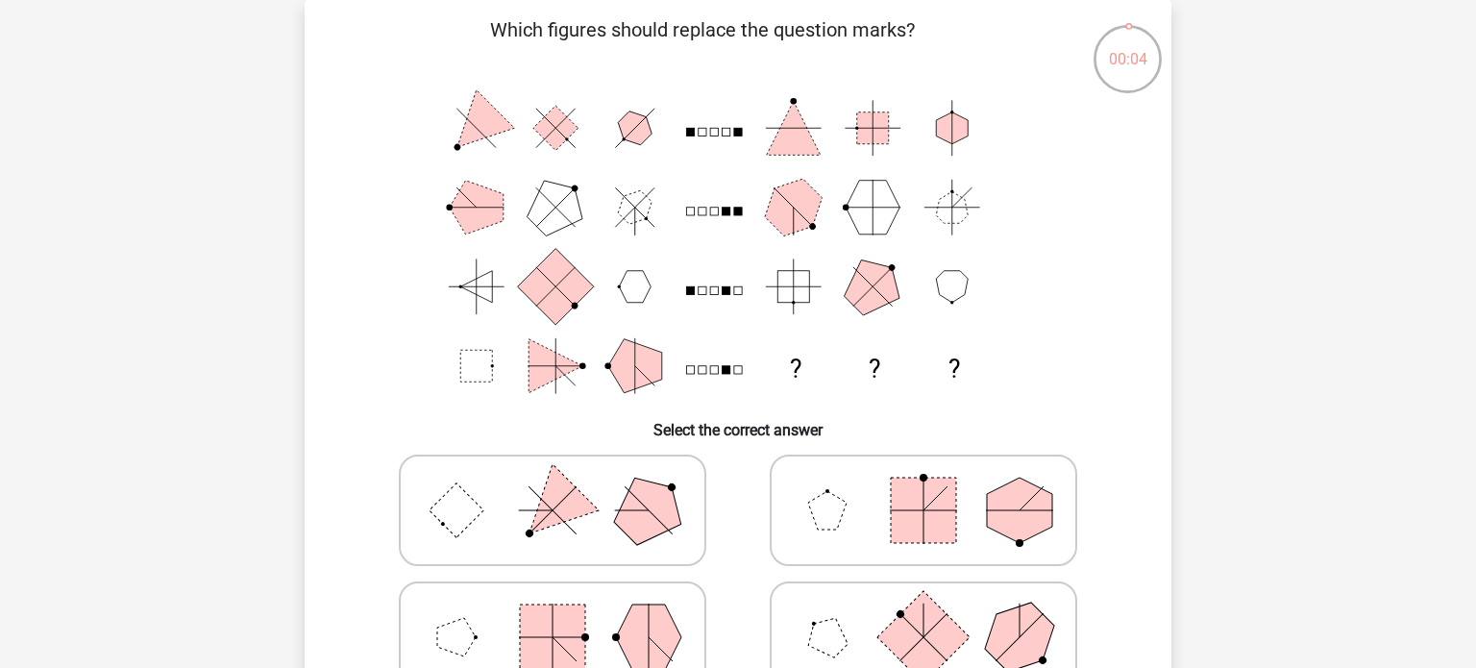
click at [661, 513] on polygon at bounding box center [648, 510] width 92 height 92
click at [565, 486] on input "radio" at bounding box center [559, 480] width 12 height 12
radio input "true"
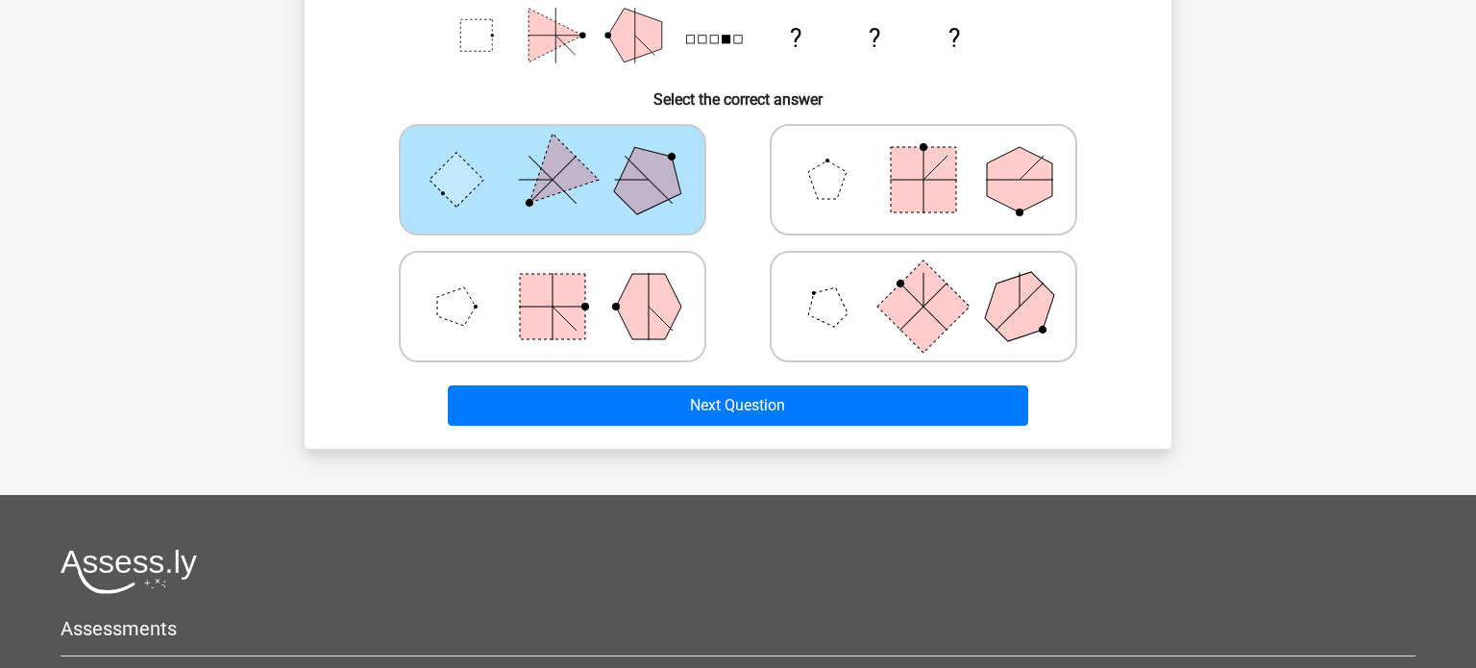
scroll to position [419, 0]
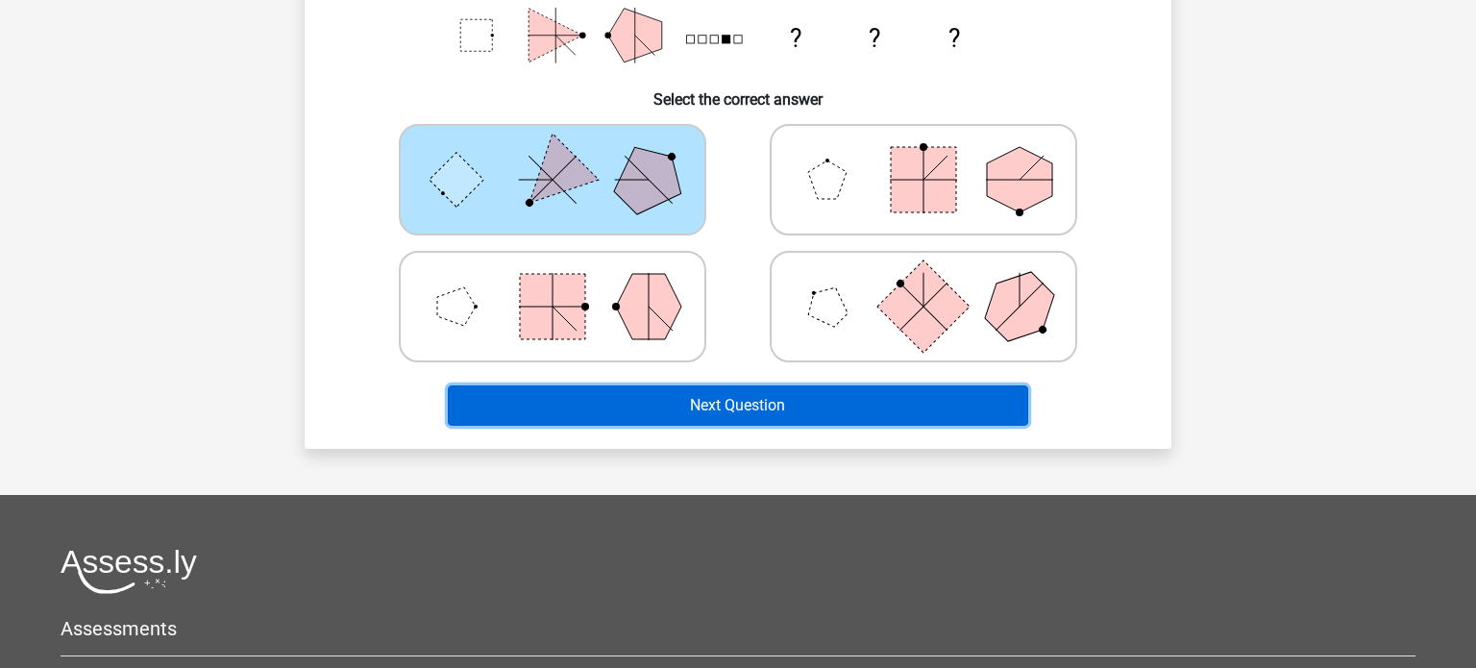
click at [757, 415] on button "Next Question" at bounding box center [738, 405] width 581 height 40
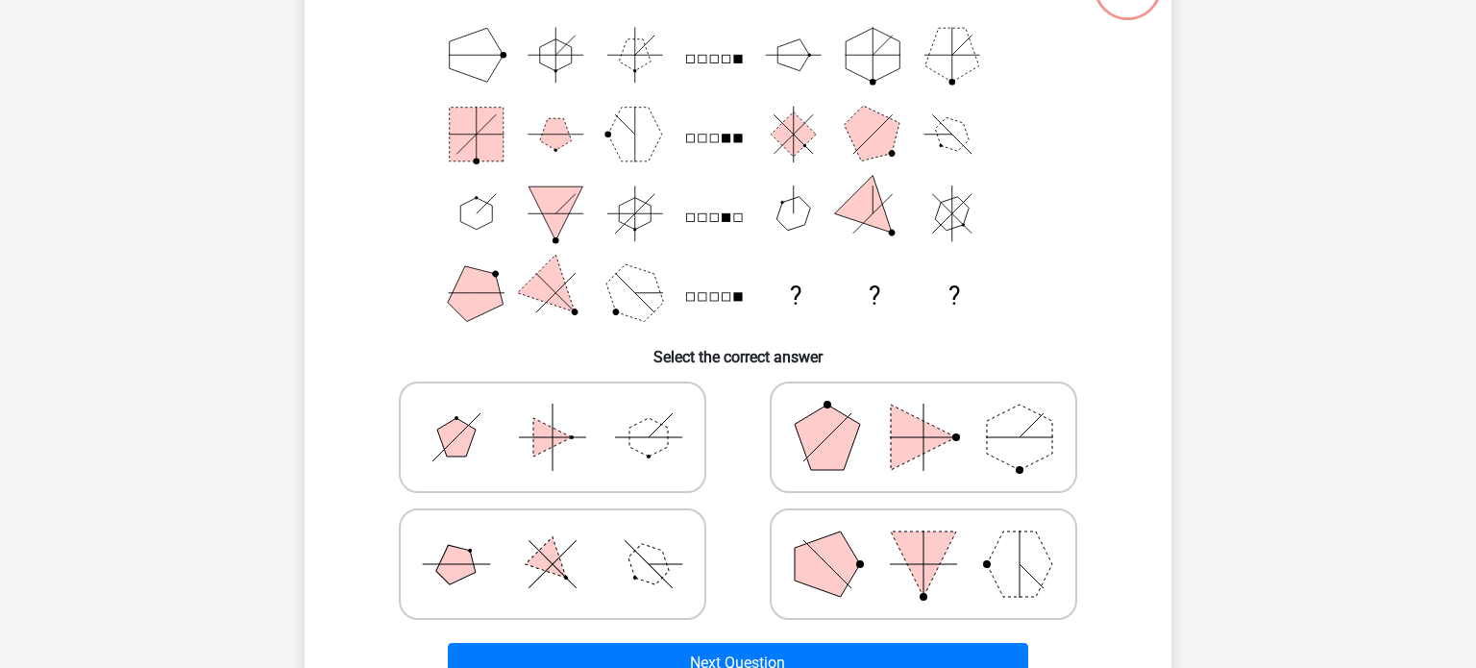
scroll to position [88, 0]
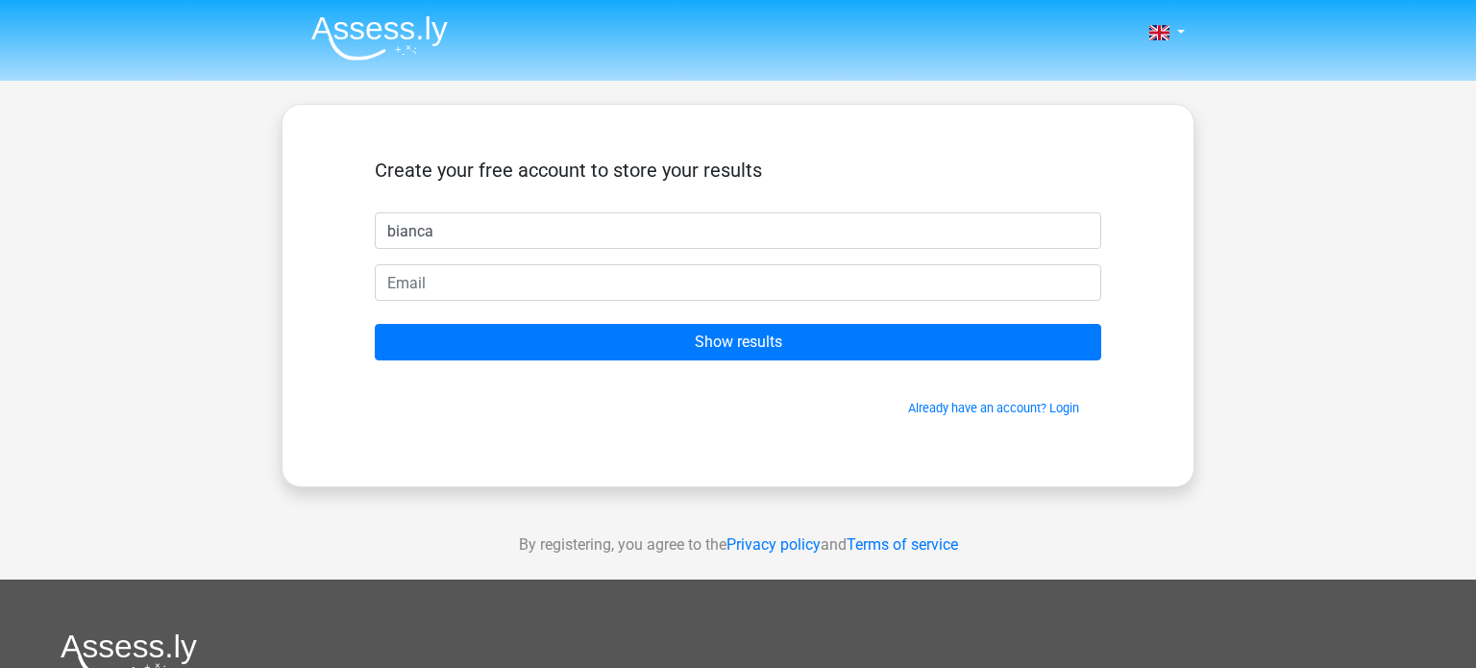
type input "bianca"
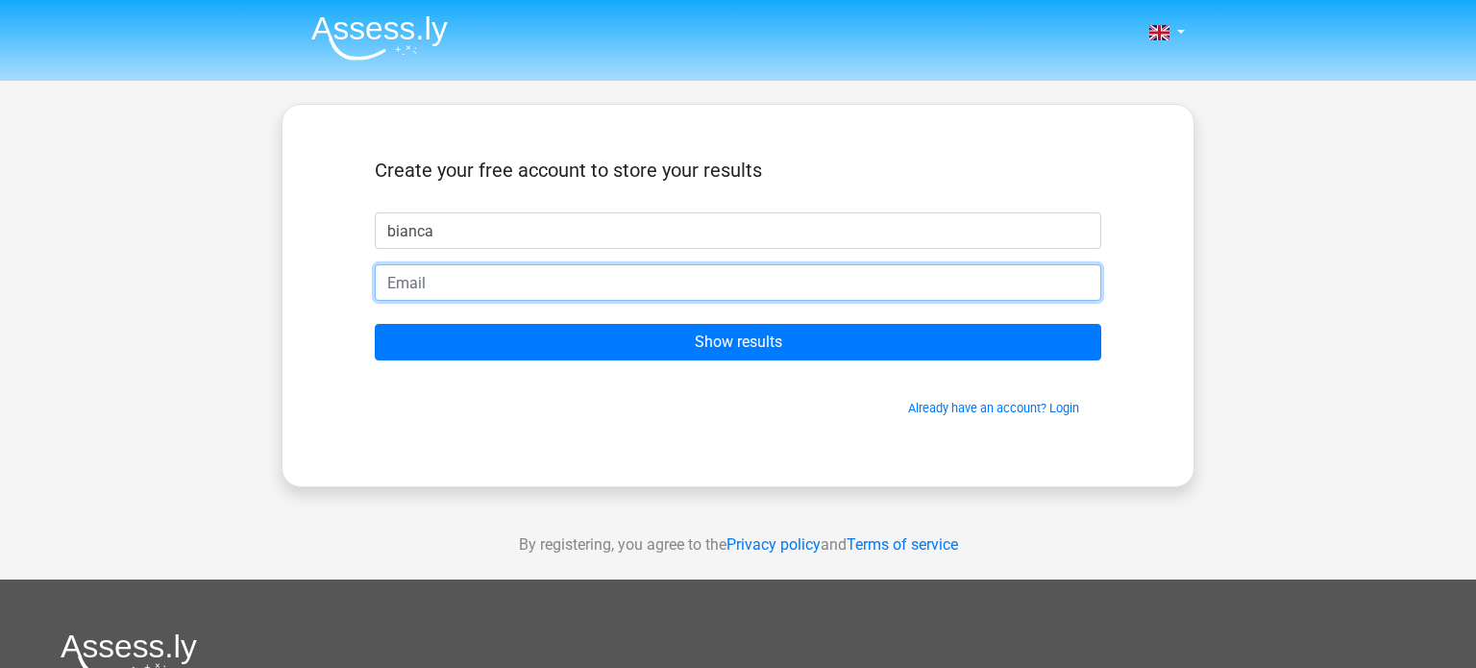
click at [719, 283] on input "email" at bounding box center [738, 282] width 726 height 37
type input "[DOMAIN_NAME][EMAIL_ADDRESS][DOMAIN_NAME]"
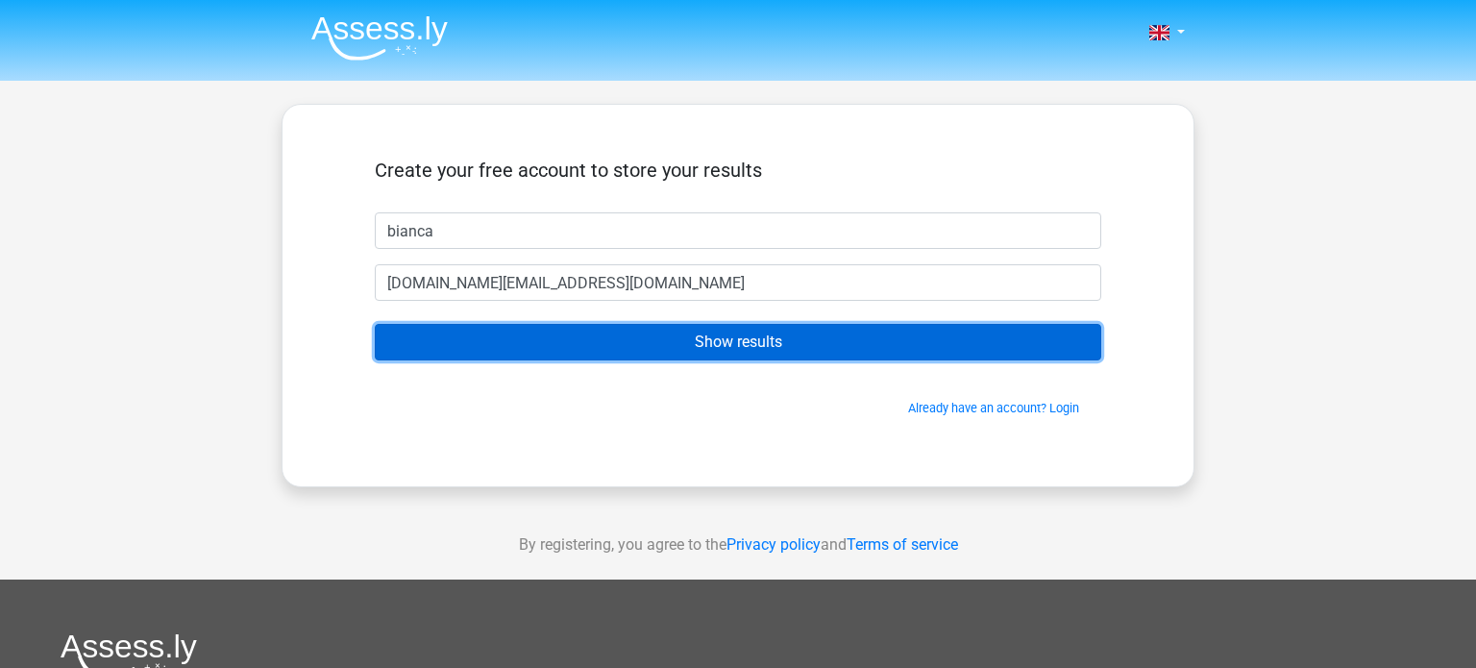
click at [703, 346] on input "Show results" at bounding box center [738, 342] width 726 height 37
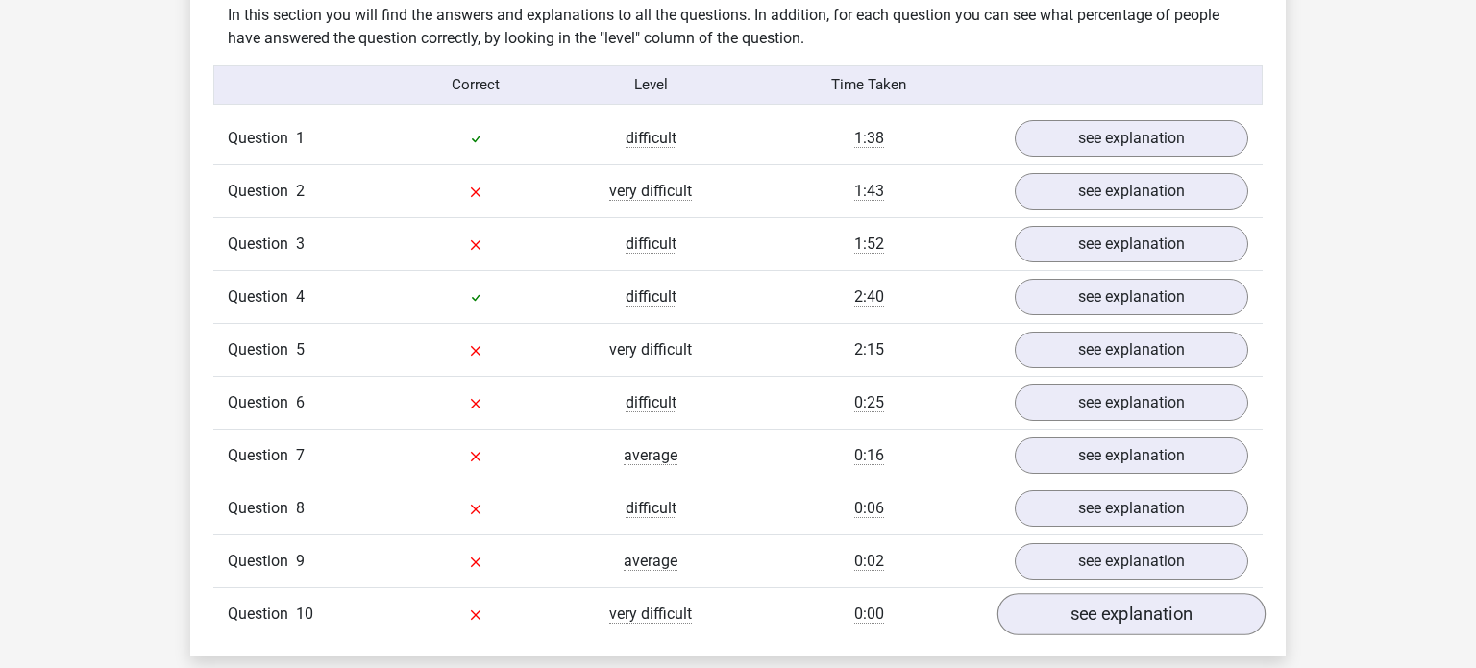
scroll to position [1500, 0]
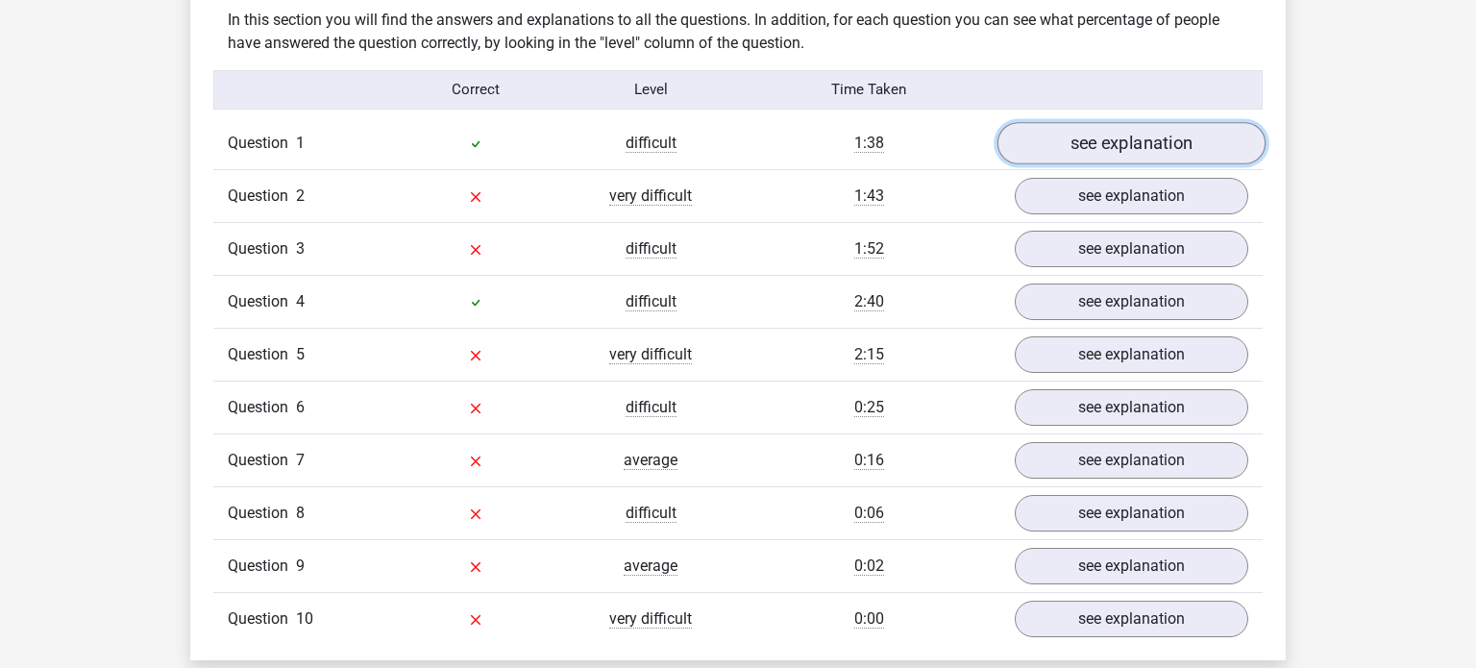
click at [1129, 154] on link "see explanation" at bounding box center [1131, 143] width 268 height 42
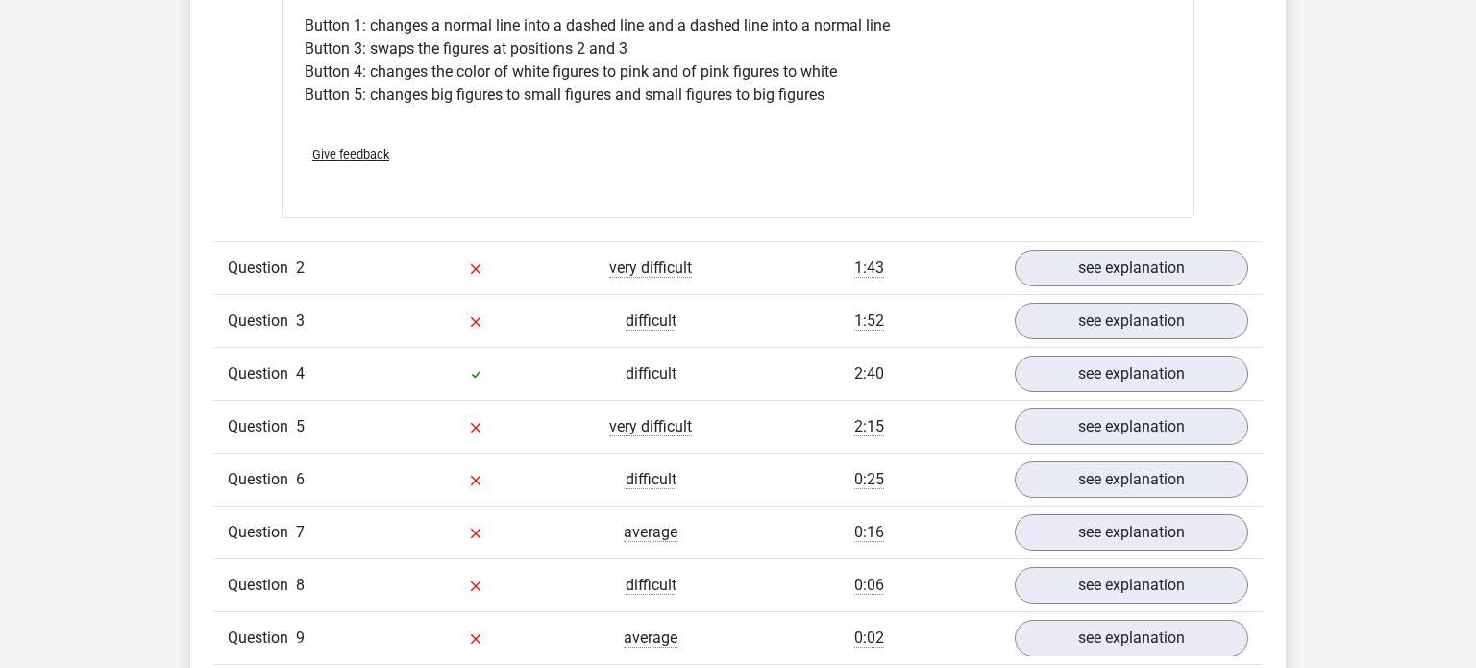
scroll to position [2593, 0]
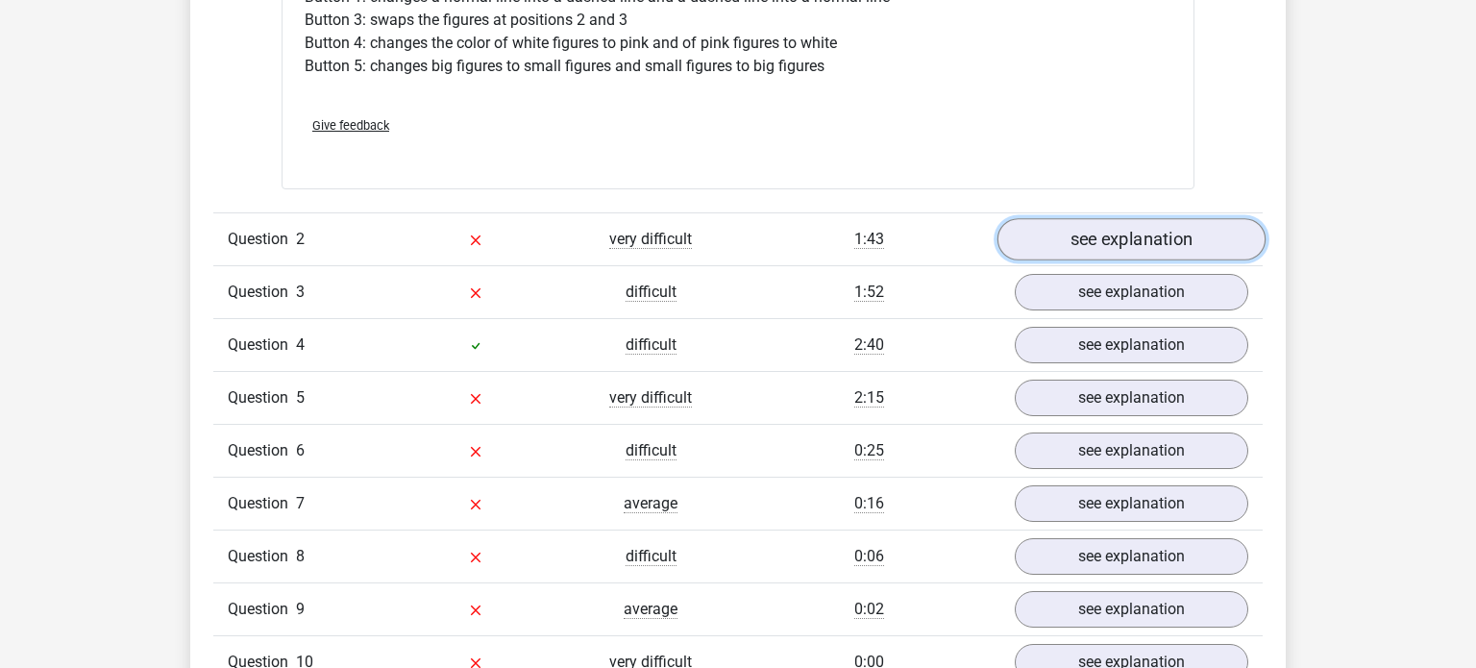
click at [1071, 242] on link "see explanation" at bounding box center [1131, 239] width 268 height 42
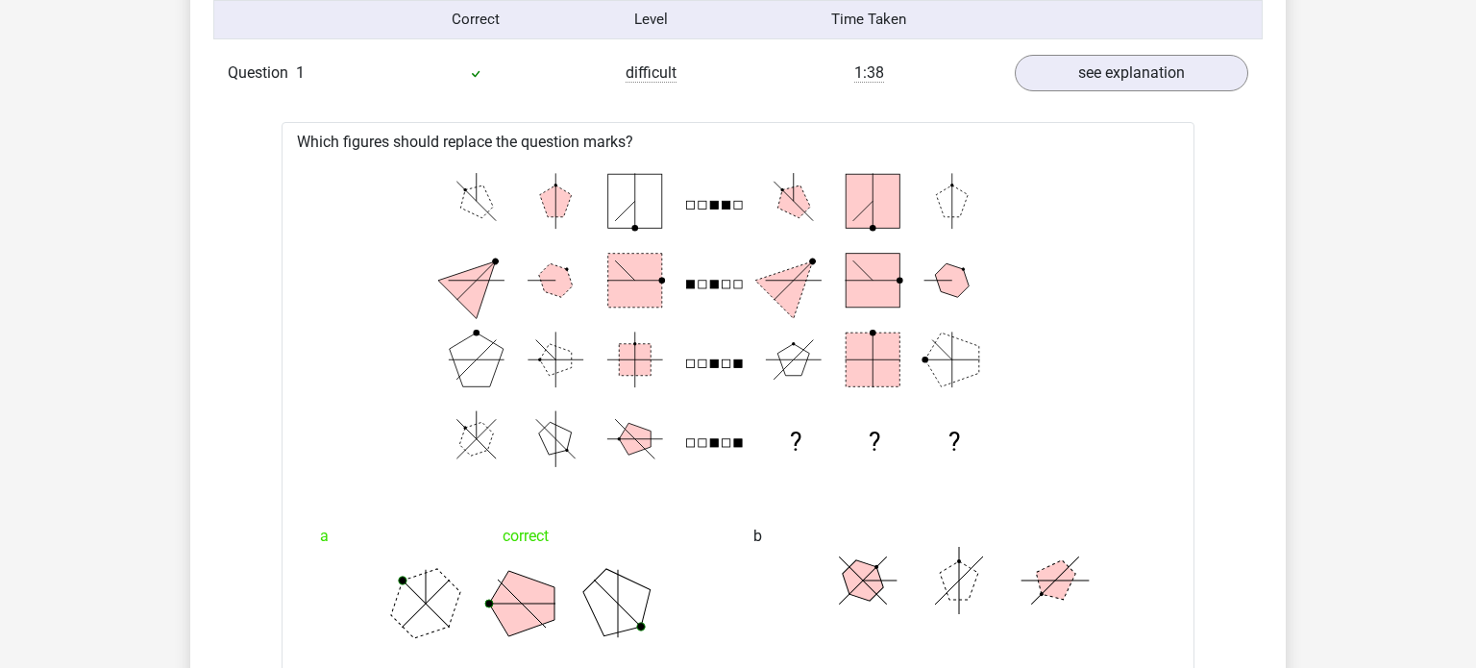
scroll to position [0, 0]
